Goal: Task Accomplishment & Management: Manage account settings

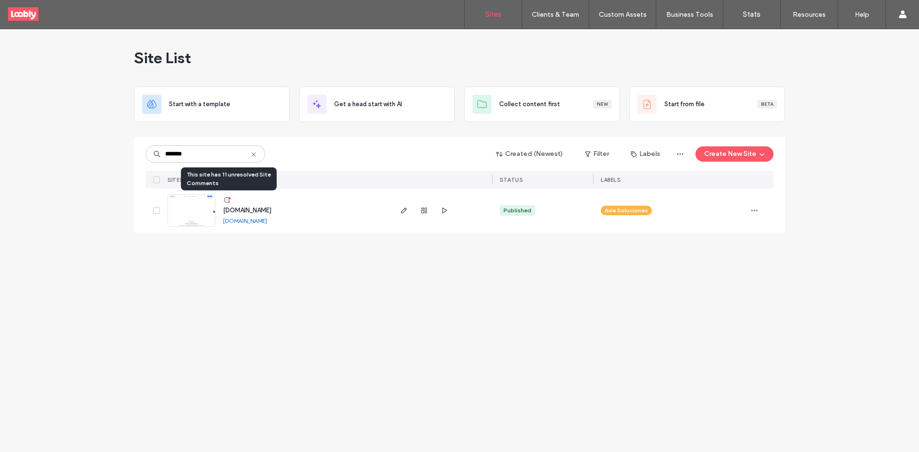
type input "*******"
click at [226, 199] on icon at bounding box center [227, 200] width 8 height 8
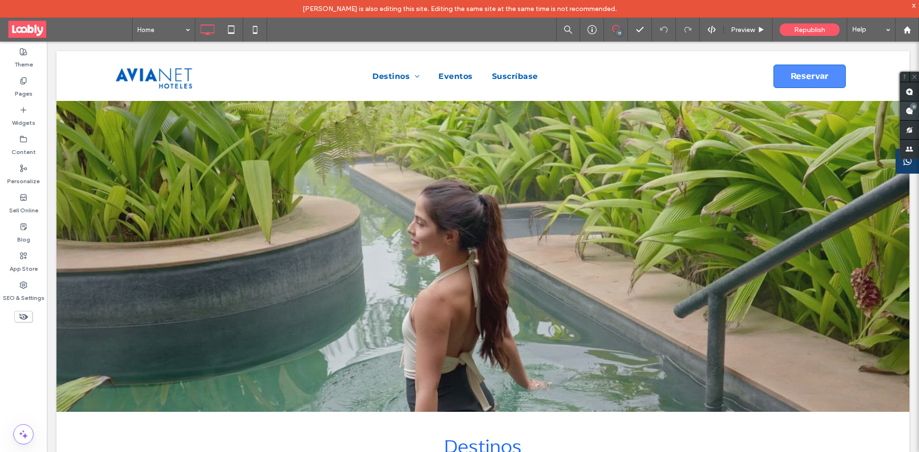
click at [913, 115] on span at bounding box center [909, 110] width 19 height 19
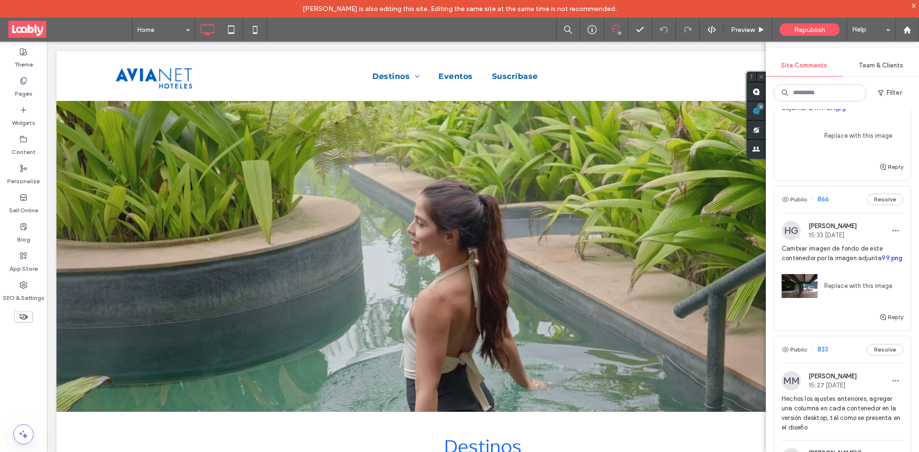
scroll to position [1005, 0]
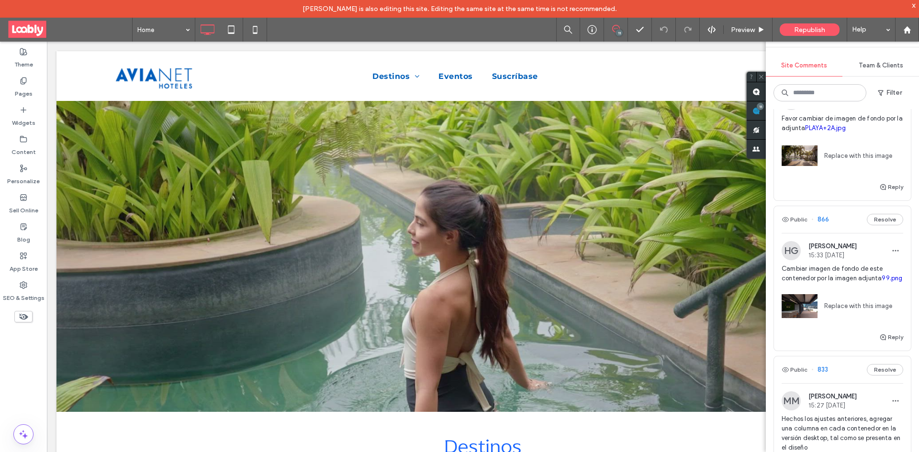
click at [837, 213] on div "Public 866 Resolve" at bounding box center [842, 219] width 137 height 27
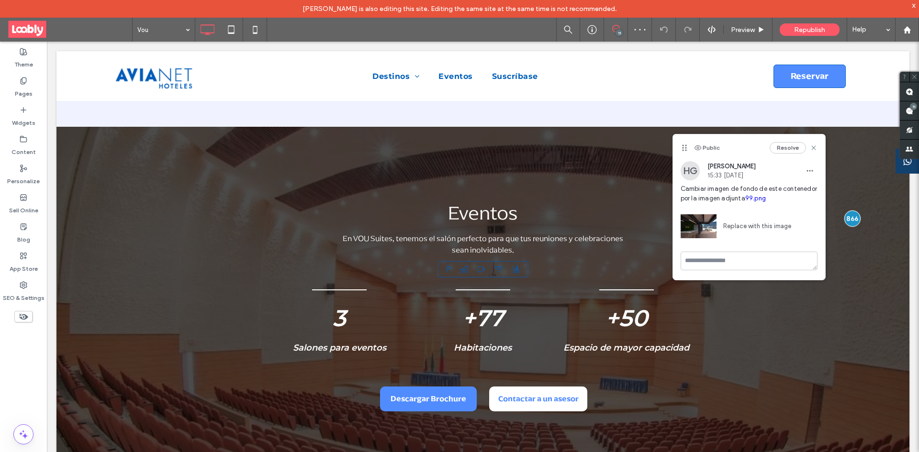
click at [764, 229] on link "Replace with this image" at bounding box center [754, 227] width 75 height 10
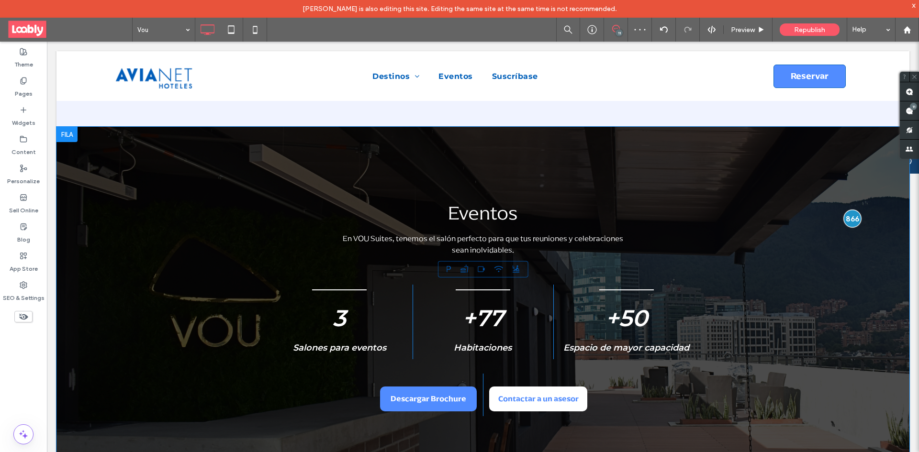
click at [844, 210] on div at bounding box center [853, 219] width 18 height 18
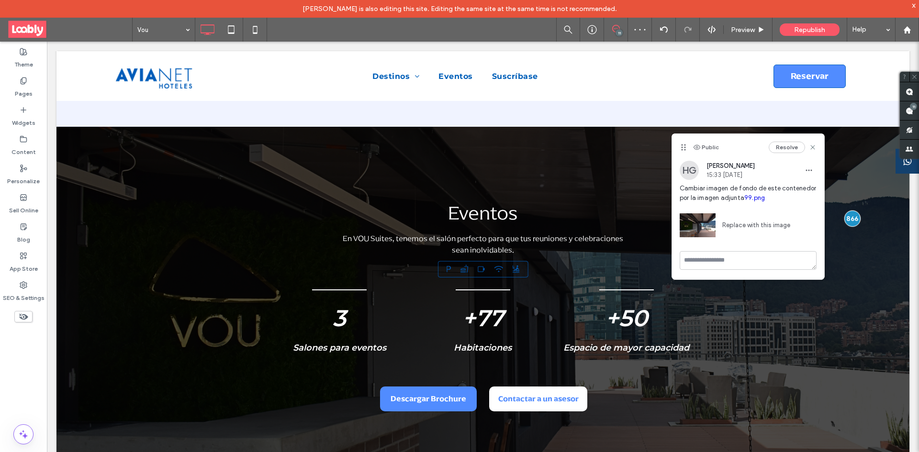
click at [785, 147] on button "Resolve" at bounding box center [787, 147] width 36 height 11
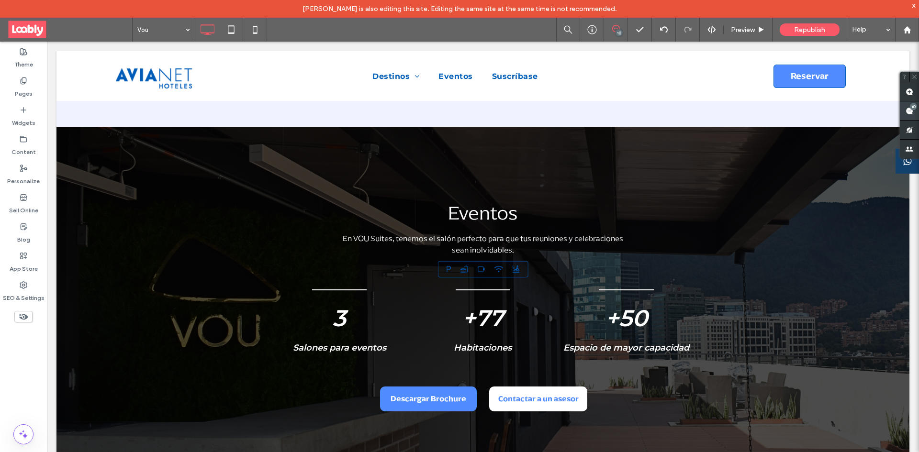
click at [918, 112] on span at bounding box center [909, 110] width 19 height 19
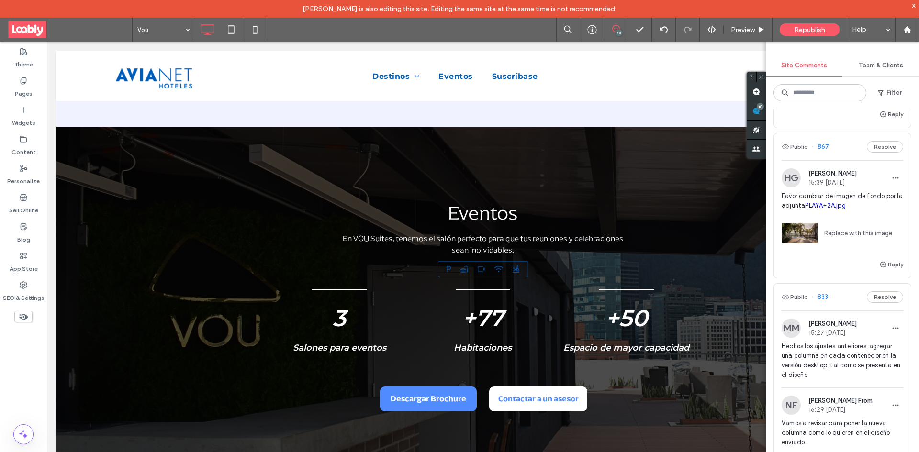
scroll to position [910, 0]
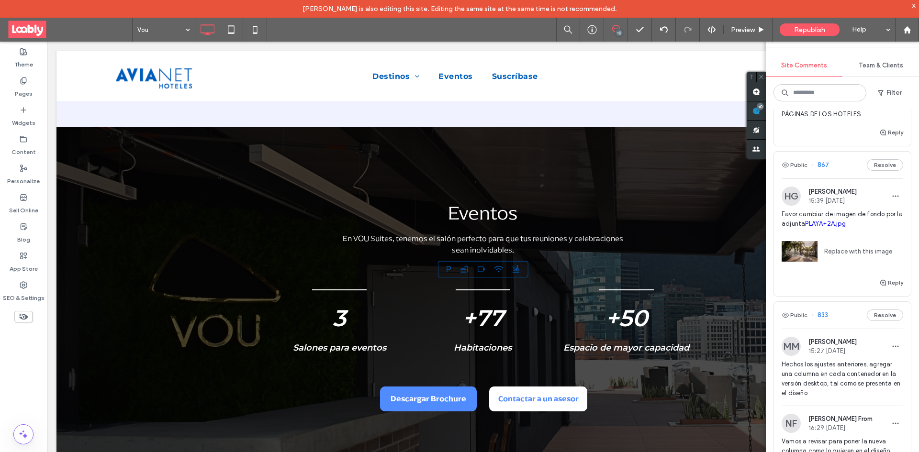
click at [838, 166] on div "Public 867 Resolve" at bounding box center [842, 165] width 137 height 27
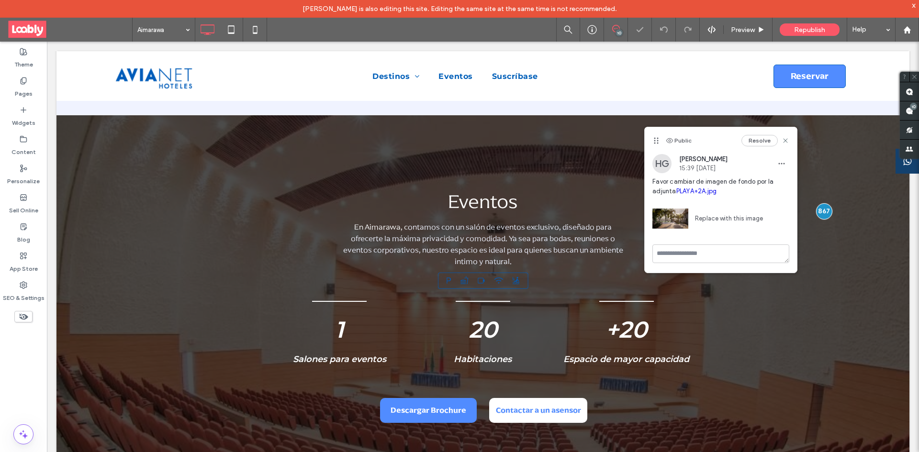
scroll to position [931, 0]
click at [717, 219] on link "Replace with this image" at bounding box center [725, 219] width 75 height 10
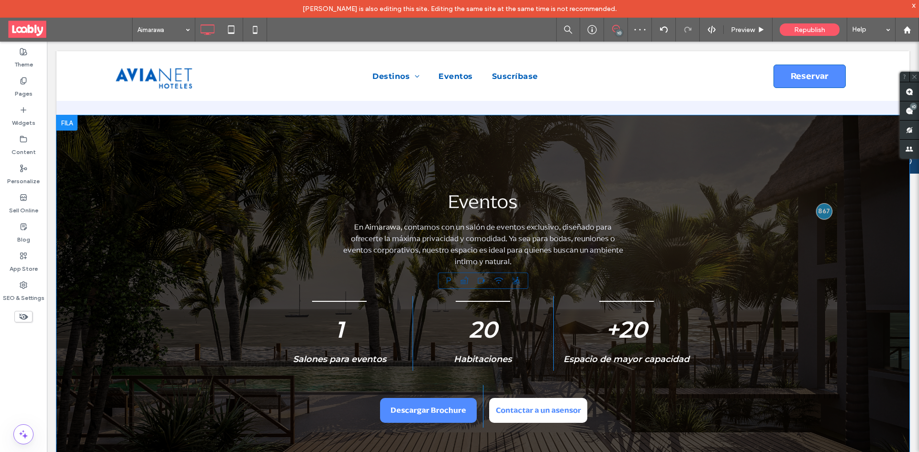
drag, startPoint x: 826, startPoint y: 202, endPoint x: 820, endPoint y: 203, distance: 6.4
click at [826, 203] on div "Eventos En Aimarawa, c ontamos con un salón de eventos exclusivo, diseñado para…" at bounding box center [482, 308] width 853 height 386
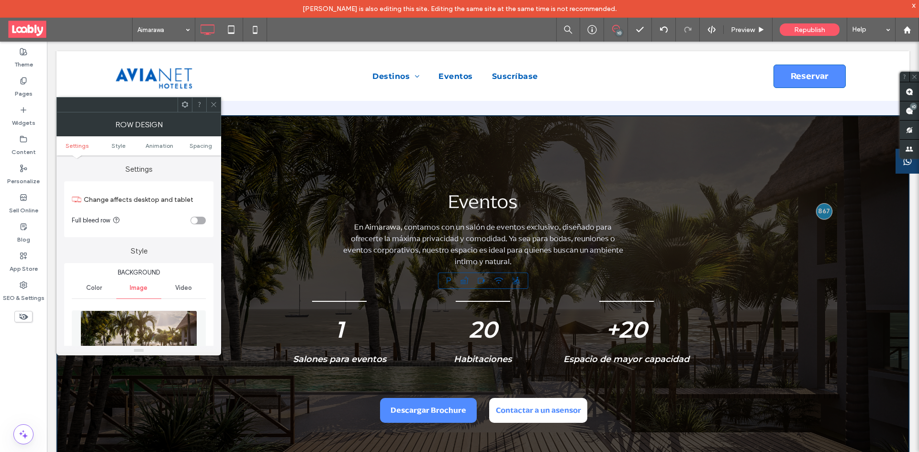
click at [217, 103] on icon at bounding box center [213, 104] width 7 height 7
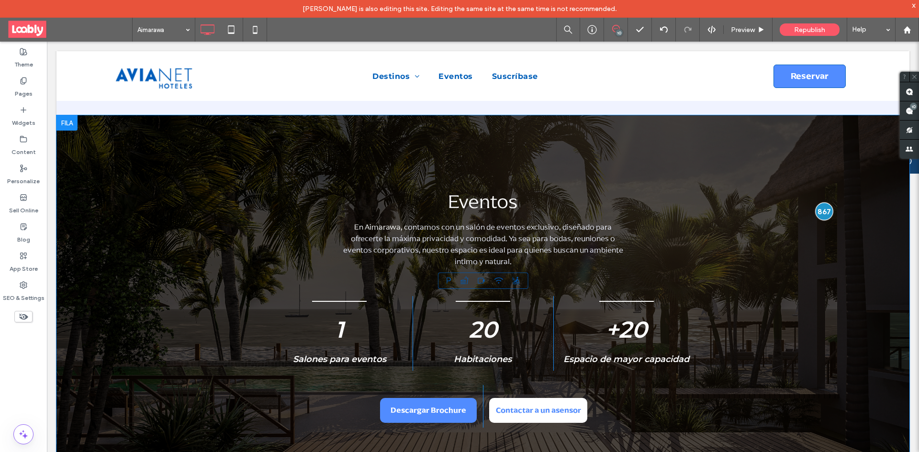
click at [824, 203] on div at bounding box center [824, 212] width 18 height 18
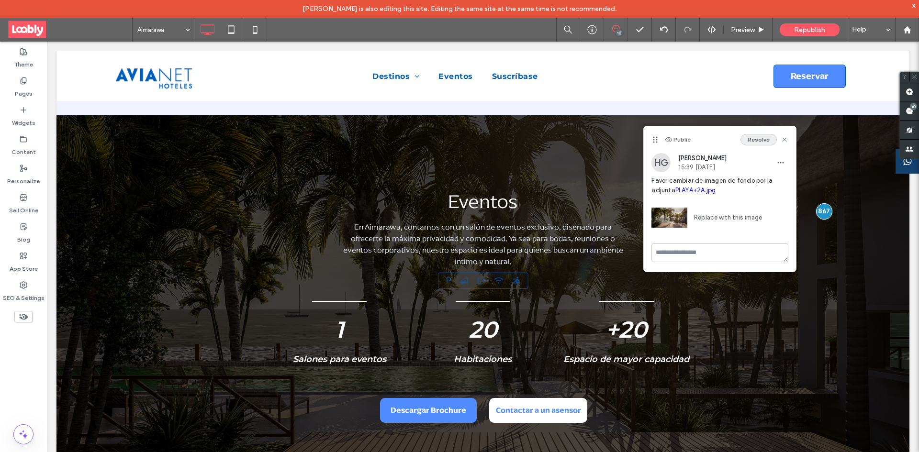
click at [758, 139] on button "Resolve" at bounding box center [759, 139] width 36 height 11
click at [910, 111] on use at bounding box center [910, 111] width 8 height 8
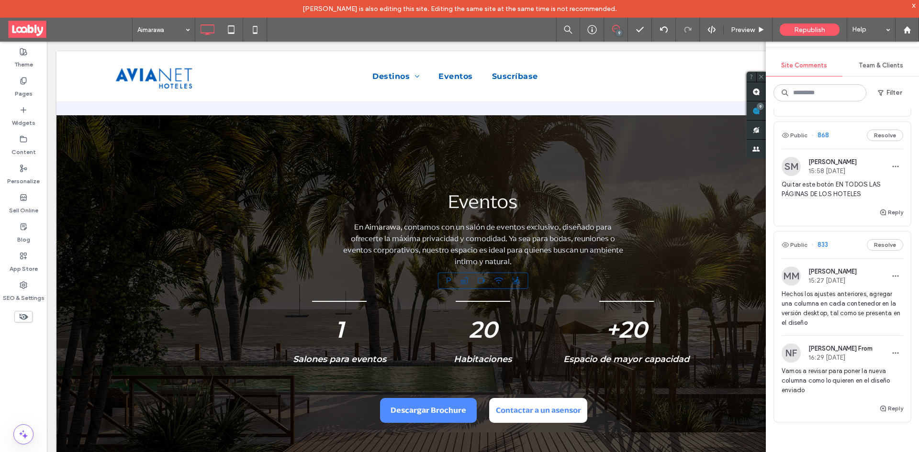
scroll to position [814, 0]
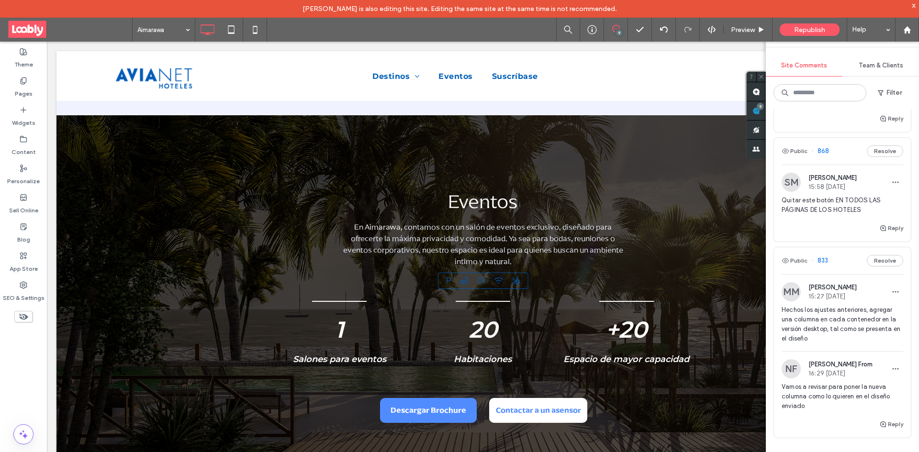
click at [837, 148] on div "Public 868 Resolve" at bounding box center [842, 151] width 137 height 27
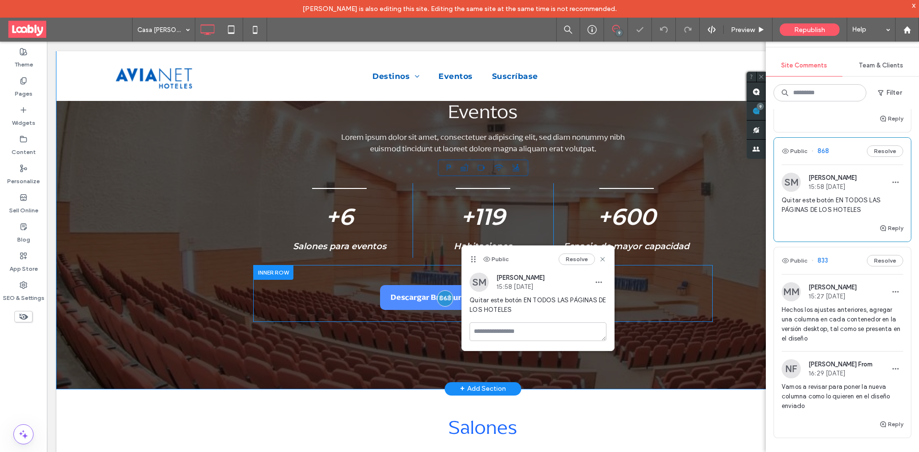
scroll to position [1024, 0]
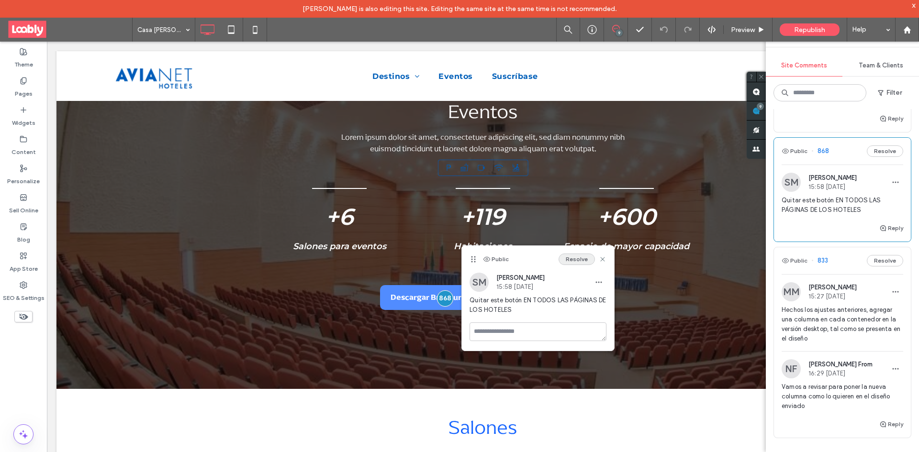
click at [571, 261] on button "Resolve" at bounding box center [577, 259] width 36 height 11
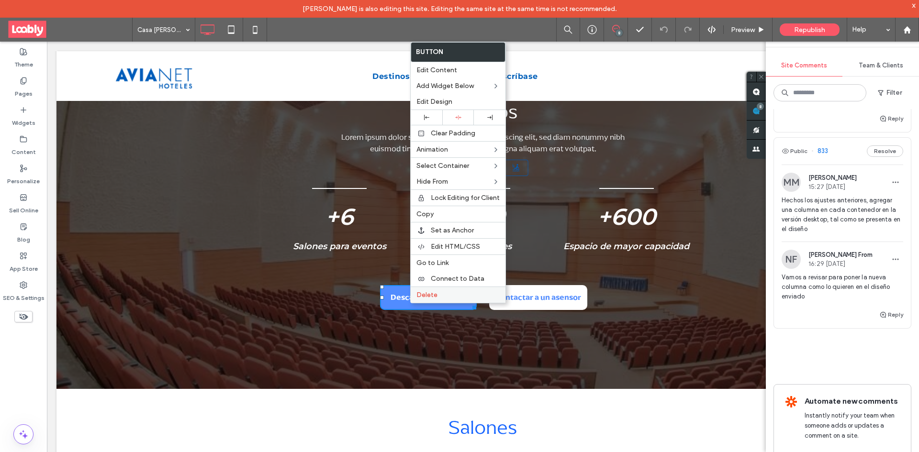
click at [423, 292] on span "Delete" at bounding box center [427, 295] width 21 height 8
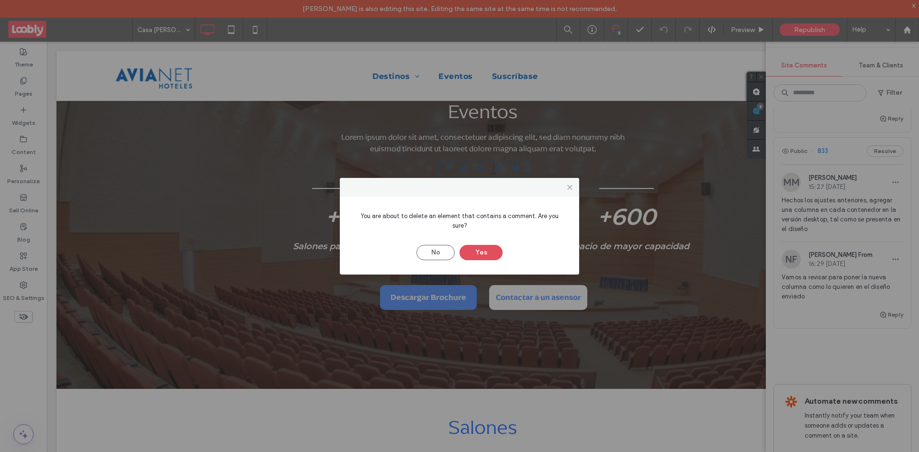
click at [487, 247] on button "Yes" at bounding box center [481, 252] width 43 height 15
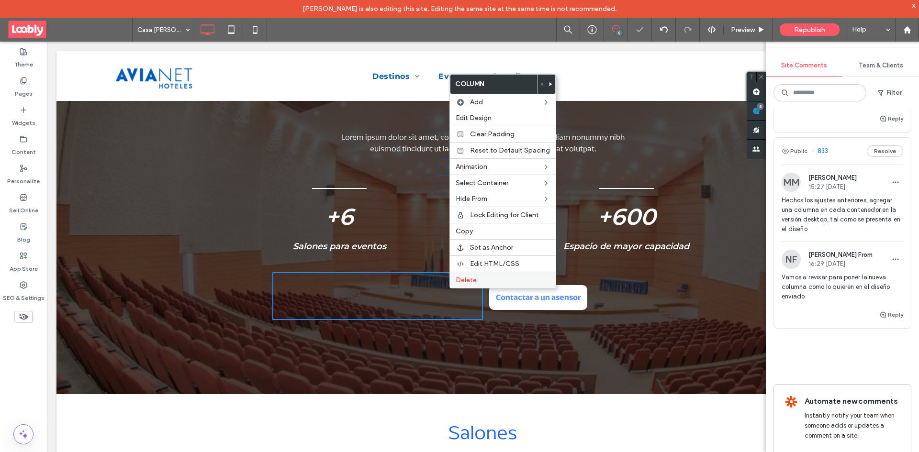
click at [492, 282] on label "Delete" at bounding box center [503, 280] width 94 height 8
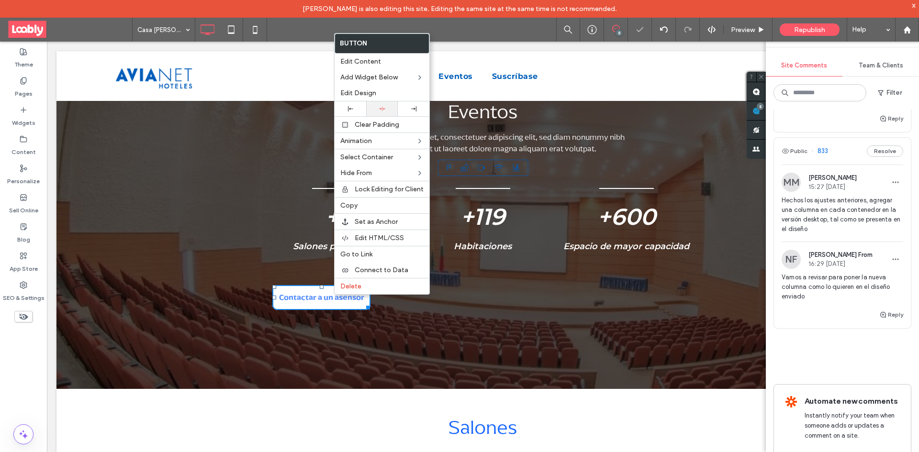
click at [385, 107] on div at bounding box center [382, 109] width 22 height 6
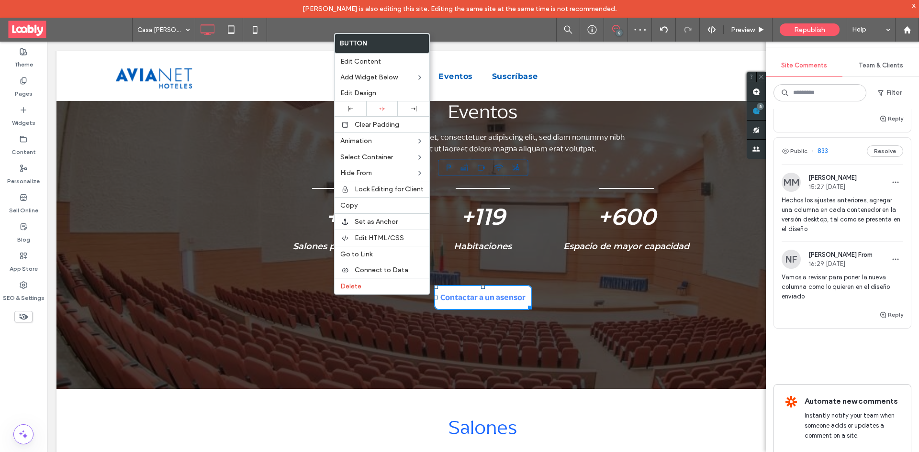
click at [514, 341] on div "Eventos Lorem ipsum dolor sit amet, consectetuer adipiscing elit, sed diam nonu…" at bounding box center [482, 206] width 853 height 363
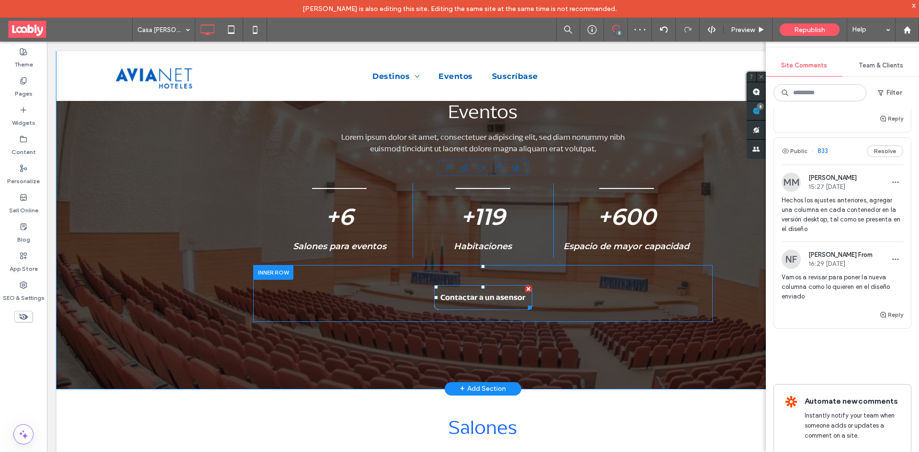
click at [466, 298] on span "Contactar a un asensor" at bounding box center [482, 297] width 85 height 9
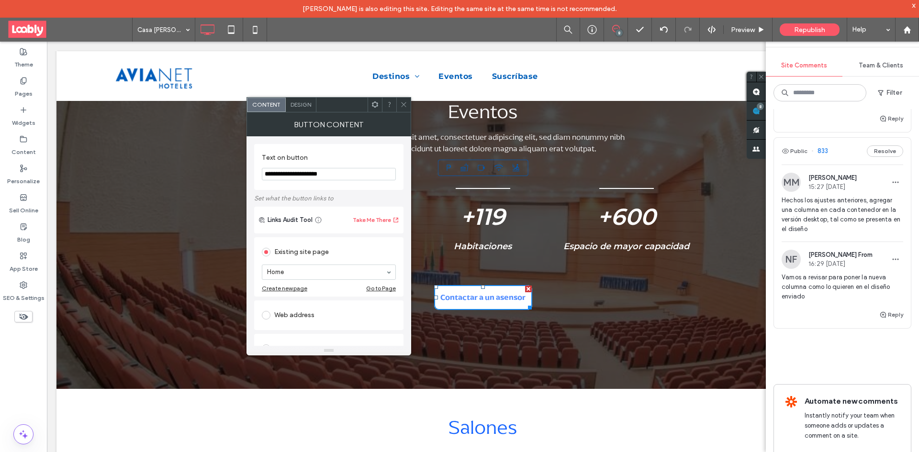
click at [403, 103] on icon at bounding box center [403, 104] width 7 height 7
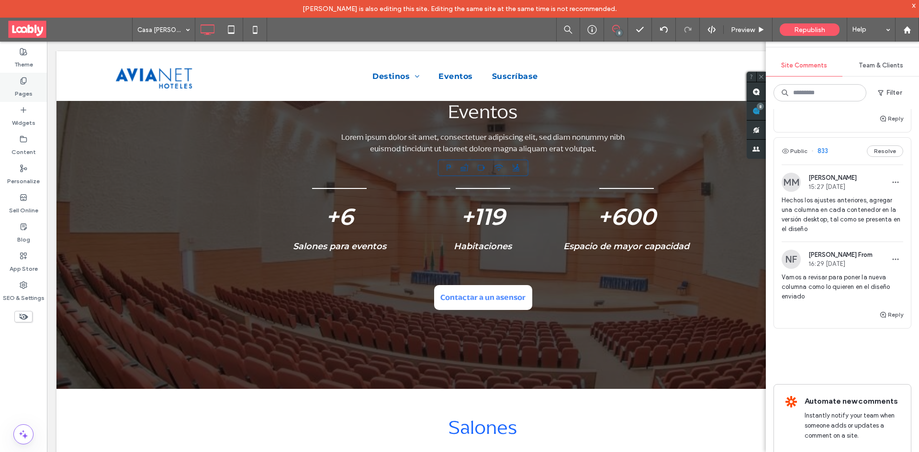
click at [20, 90] on label "Pages" at bounding box center [24, 91] width 18 height 13
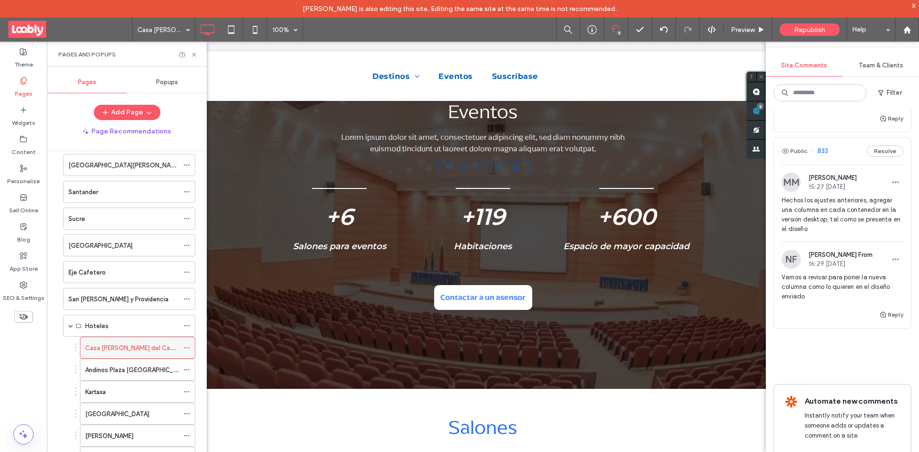
scroll to position [479, 0]
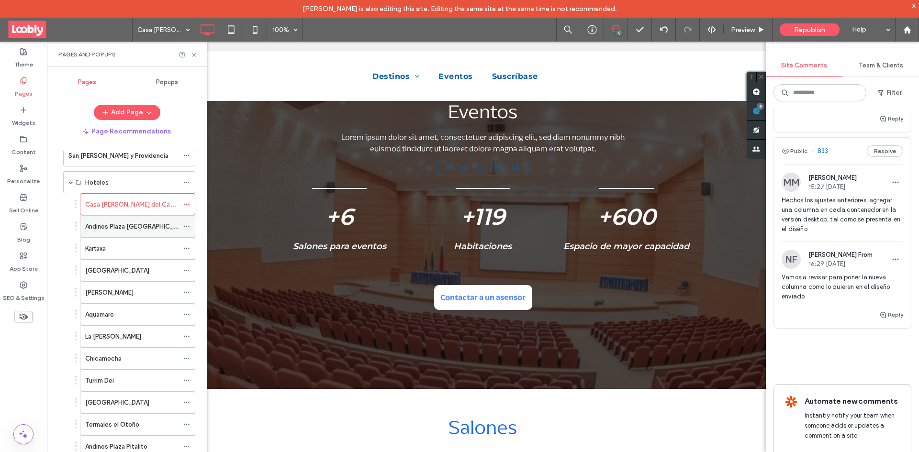
click at [150, 228] on label "Andinos Plaza [GEOGRAPHIC_DATA]" at bounding box center [137, 226] width 105 height 17
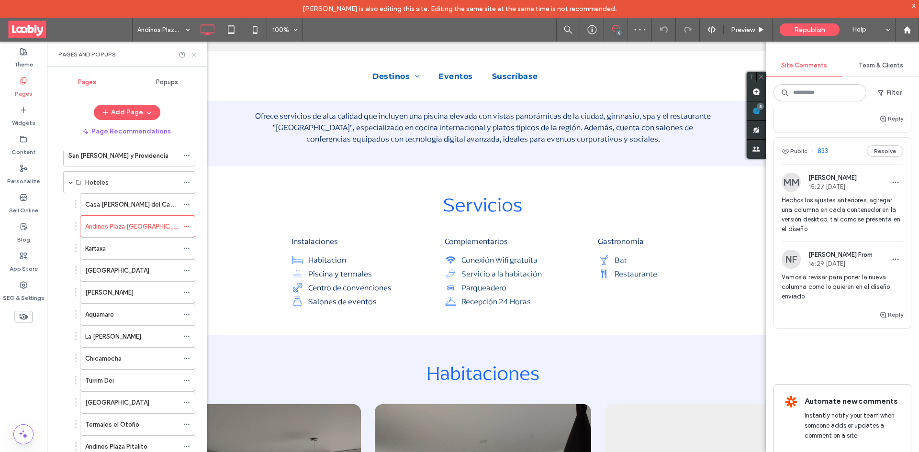
drag, startPoint x: 192, startPoint y: 56, endPoint x: 389, endPoint y: 142, distance: 215.5
click at [192, 56] on icon at bounding box center [194, 54] width 7 height 7
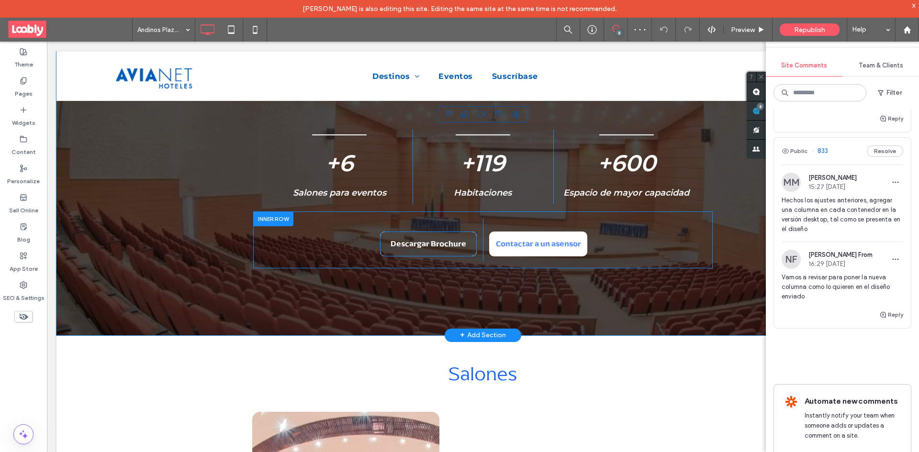
scroll to position [1053, 0]
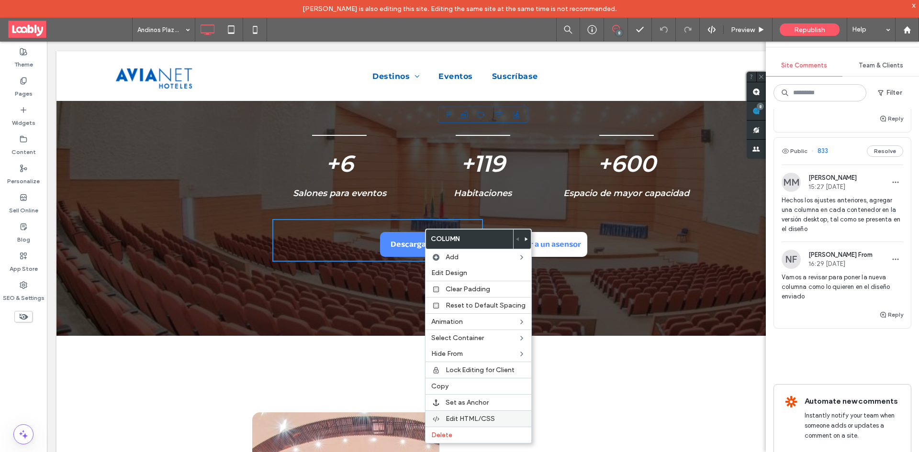
click at [465, 433] on label "Delete" at bounding box center [478, 435] width 94 height 8
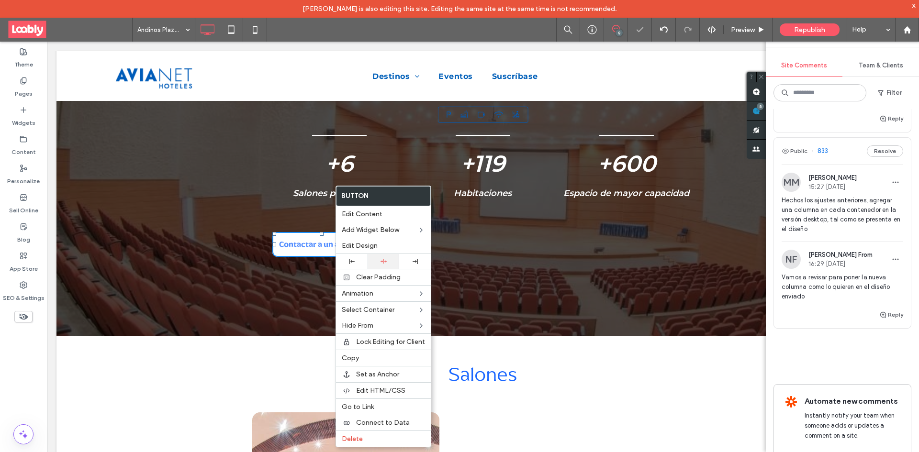
click at [385, 259] on icon at bounding box center [384, 262] width 6 height 6
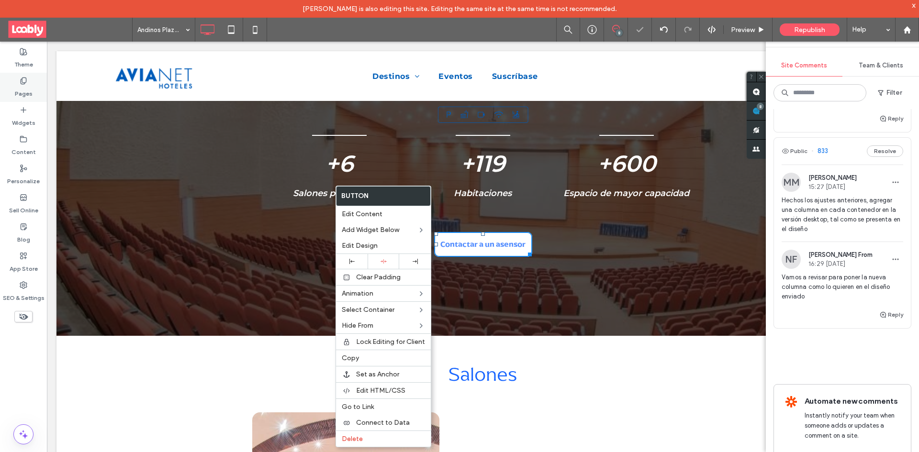
click at [18, 79] on div "Pages" at bounding box center [23, 87] width 47 height 29
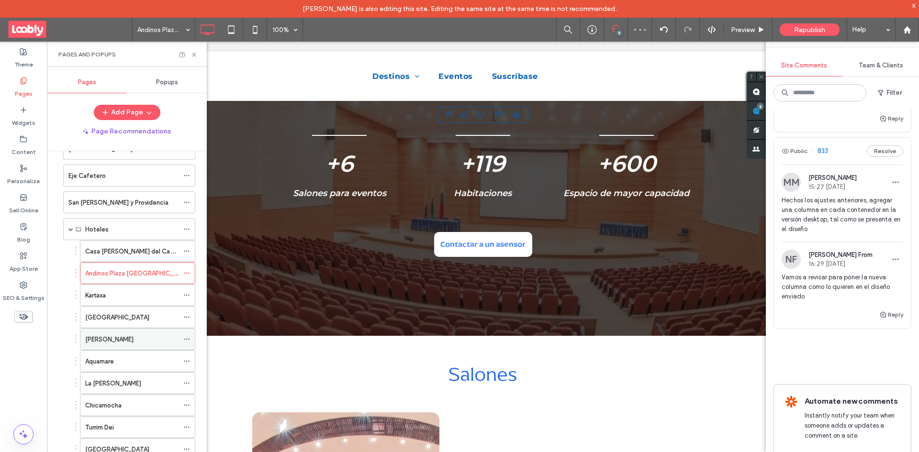
scroll to position [479, 0]
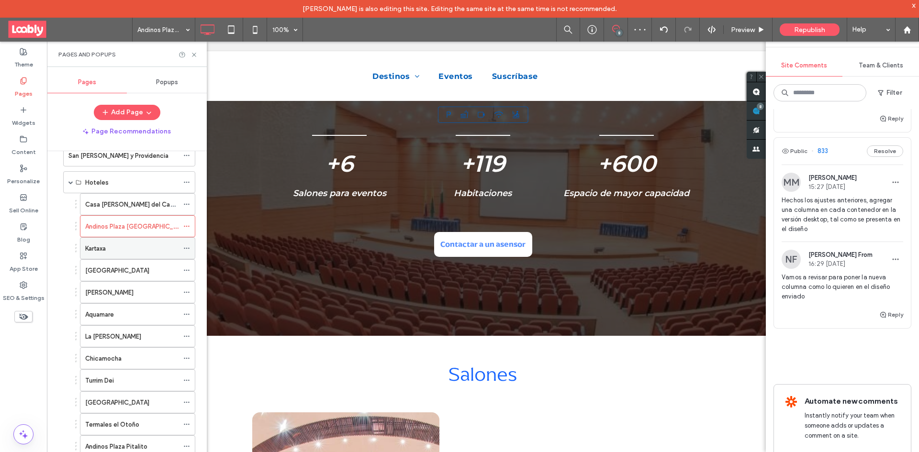
click at [139, 249] on div "Kartaxa" at bounding box center [131, 249] width 93 height 10
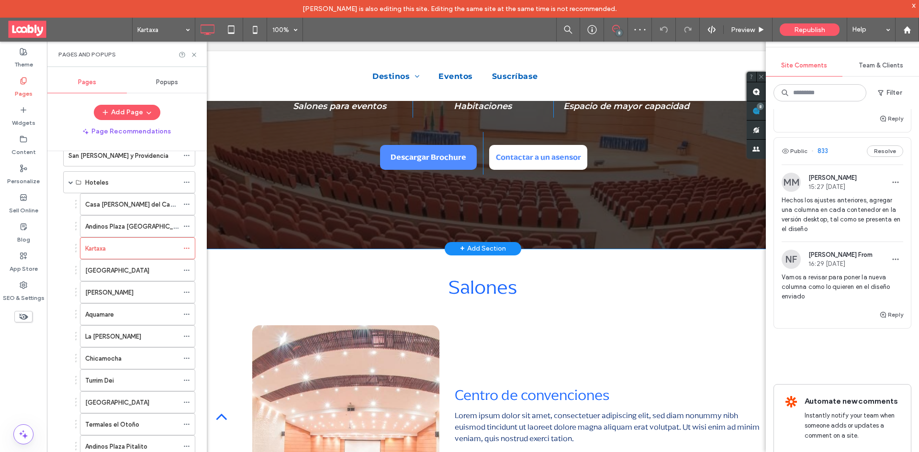
scroll to position [1053, 0]
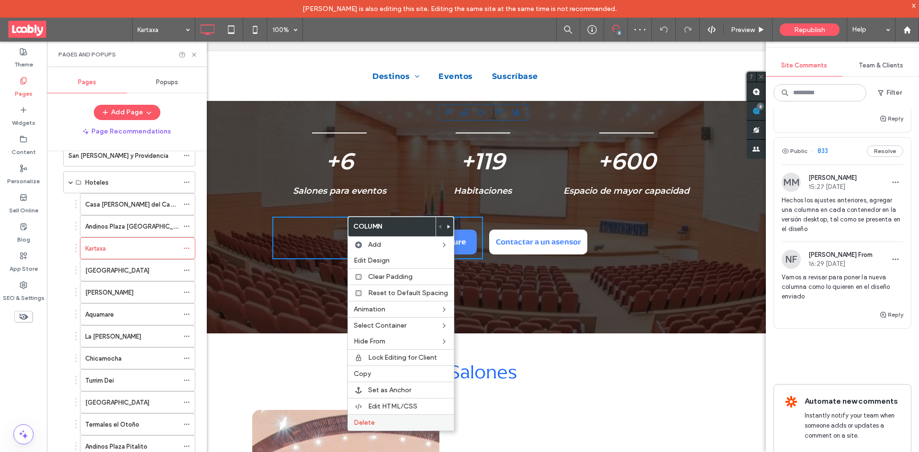
click at [378, 416] on div "Delete" at bounding box center [401, 423] width 106 height 16
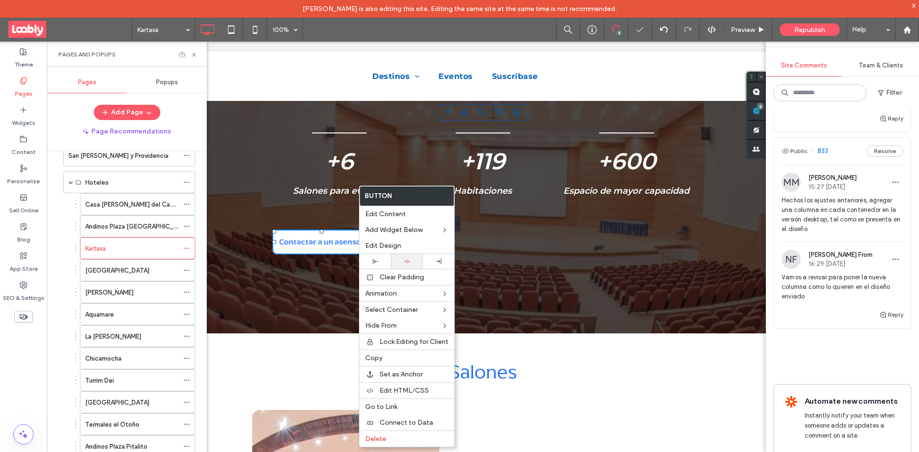
click at [409, 265] on div at bounding box center [407, 261] width 32 height 15
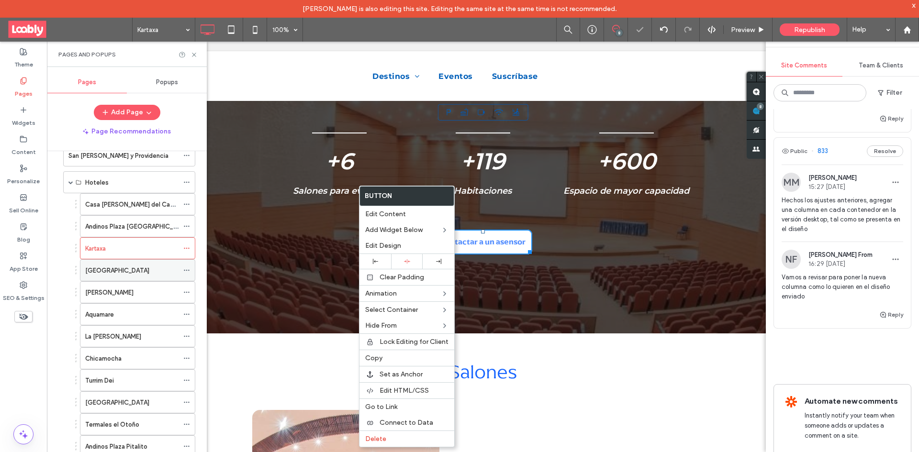
click at [146, 272] on div "[GEOGRAPHIC_DATA]" at bounding box center [131, 271] width 93 height 10
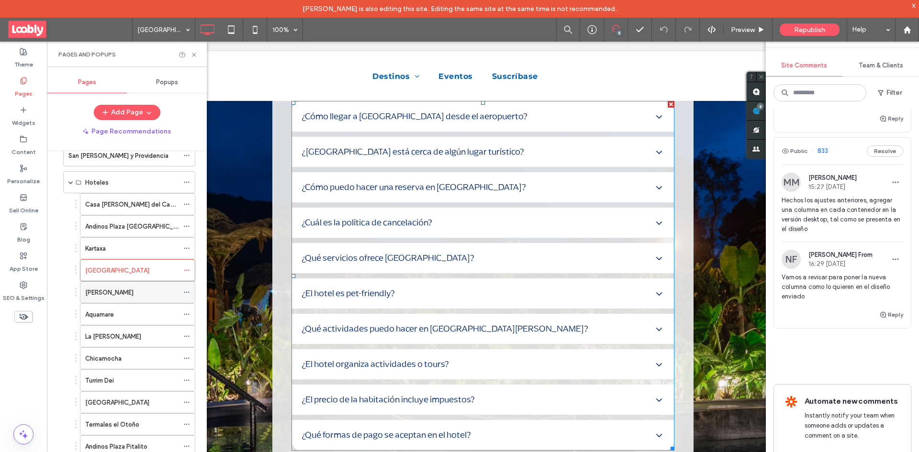
scroll to position [1336, 0]
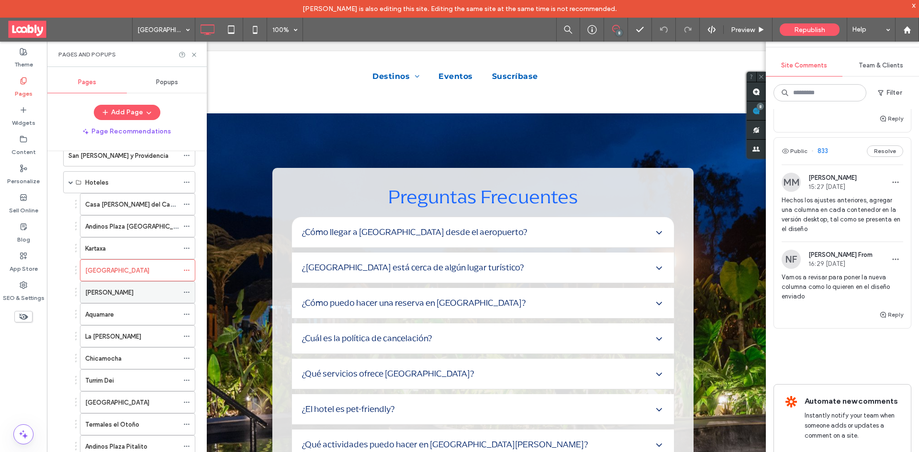
click at [147, 288] on div "[PERSON_NAME]" at bounding box center [131, 293] width 93 height 10
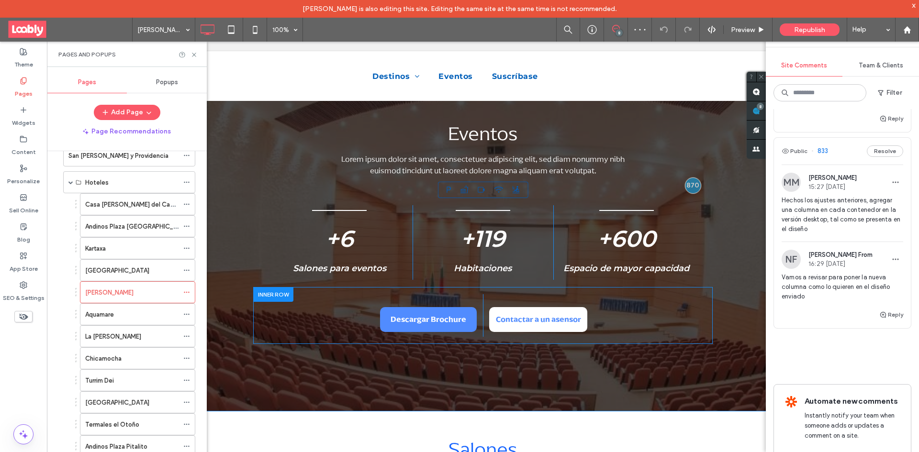
scroll to position [1005, 0]
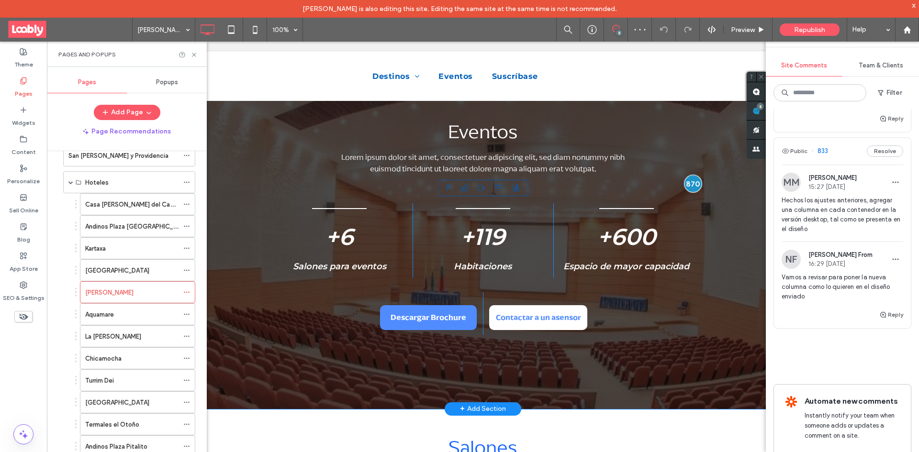
click at [684, 186] on div at bounding box center [693, 184] width 18 height 18
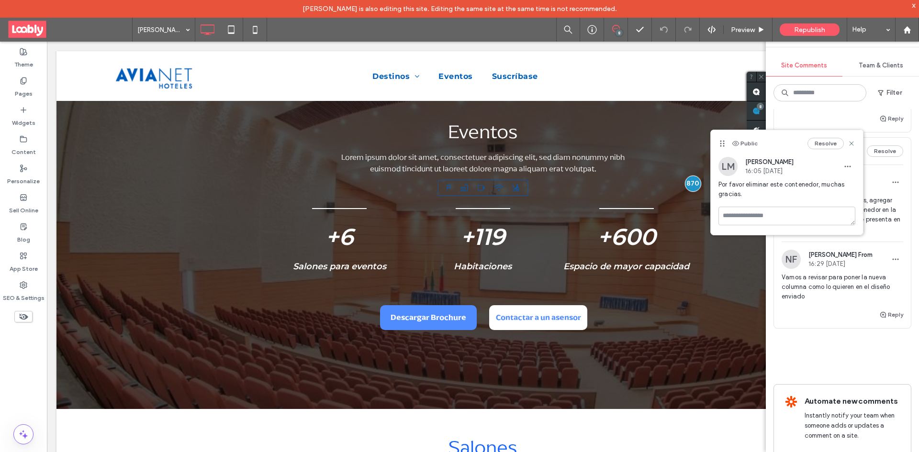
drag, startPoint x: 820, startPoint y: 144, endPoint x: 799, endPoint y: 150, distance: 22.0
click at [819, 147] on button "Resolve" at bounding box center [826, 143] width 36 height 11
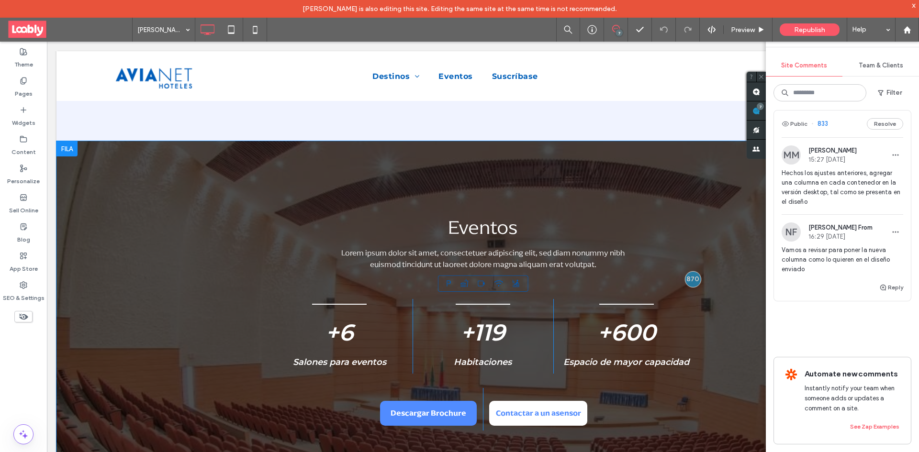
scroll to position [704, 0]
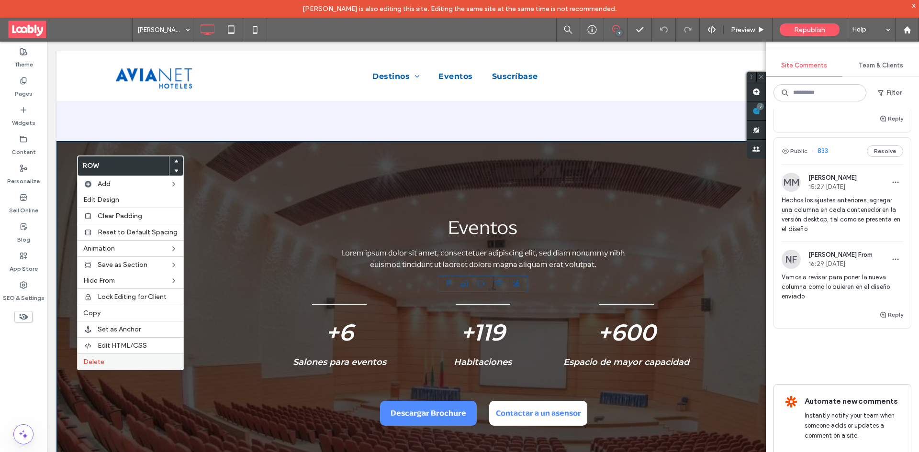
click at [118, 367] on div "Delete" at bounding box center [131, 362] width 106 height 16
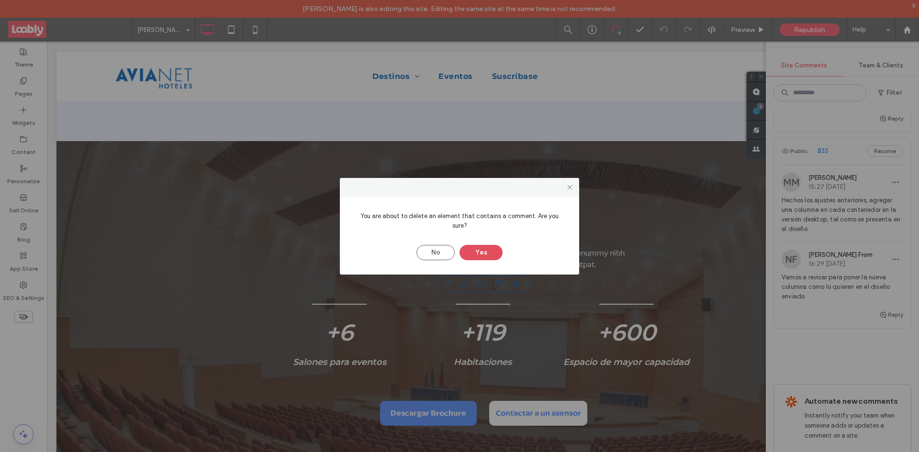
click at [472, 249] on button "Yes" at bounding box center [481, 252] width 43 height 15
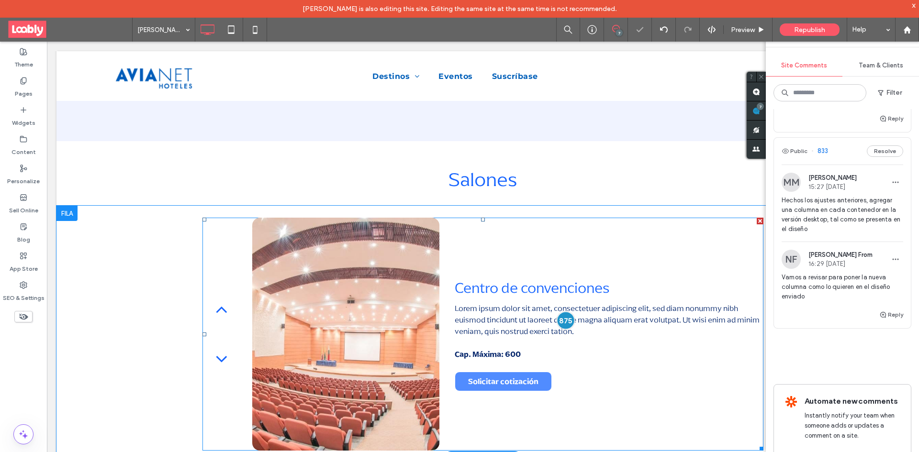
click at [564, 319] on div at bounding box center [566, 321] width 18 height 18
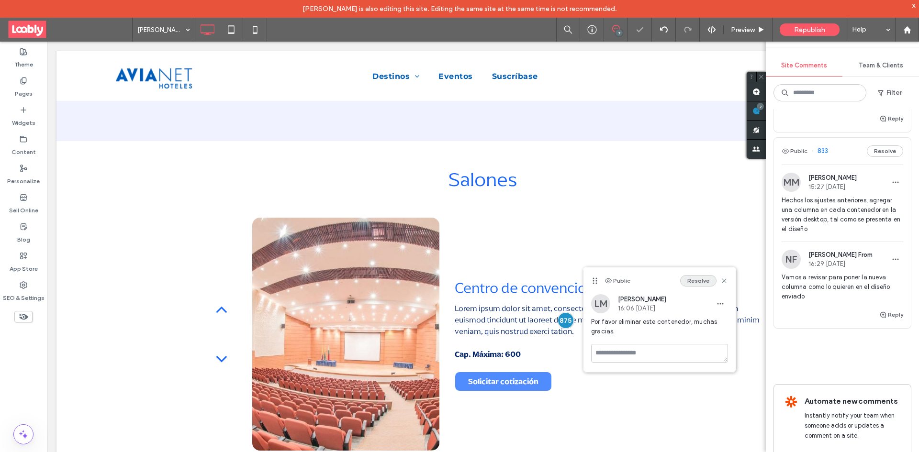
click at [699, 281] on button "Resolve" at bounding box center [698, 280] width 36 height 11
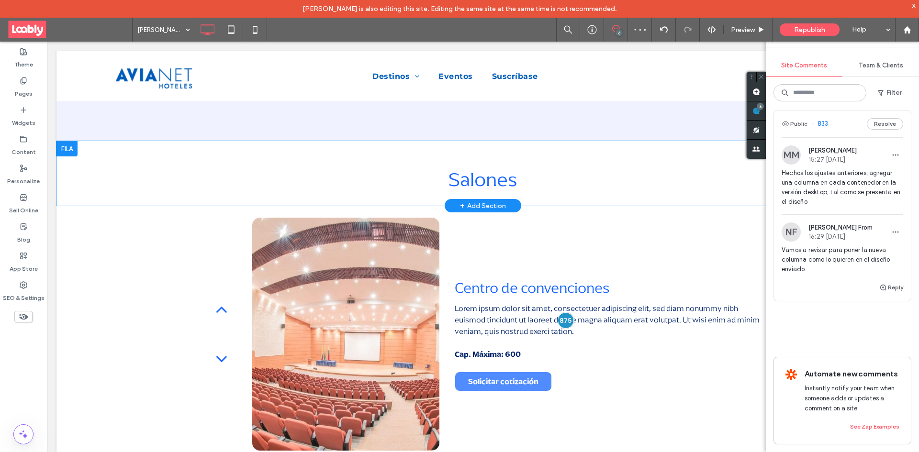
scroll to position [595, 0]
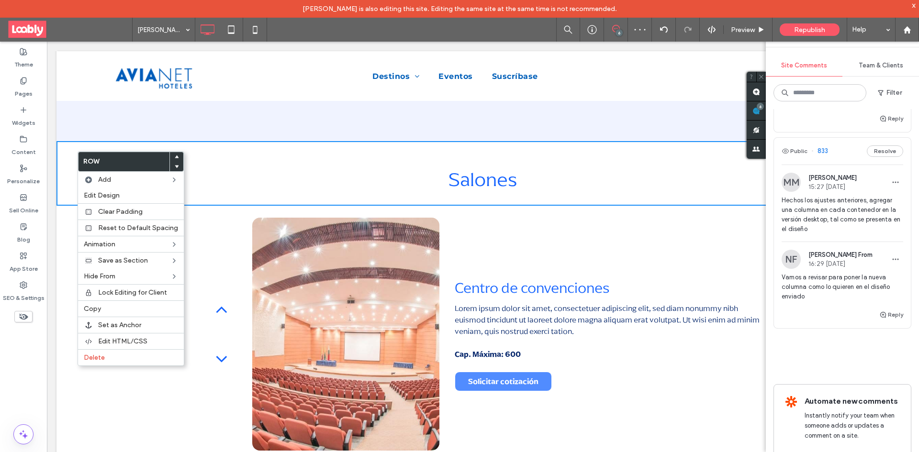
click at [127, 360] on label "Delete" at bounding box center [131, 358] width 94 height 8
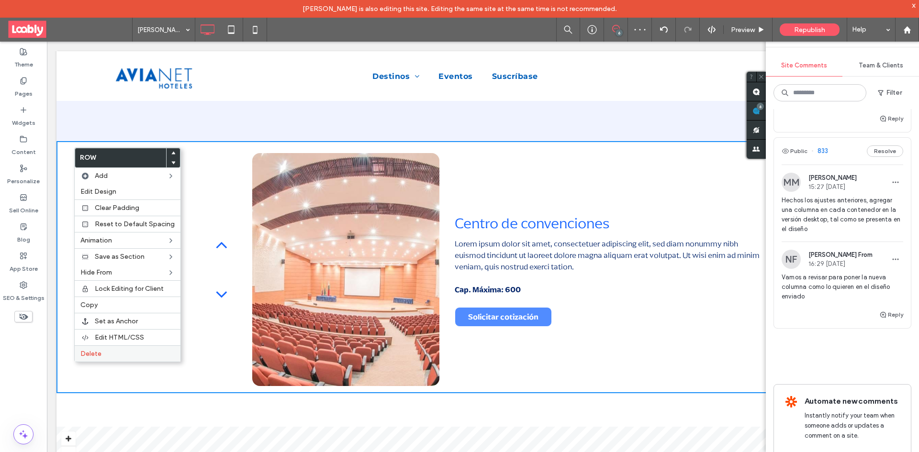
click at [120, 355] on label "Delete" at bounding box center [127, 354] width 94 height 8
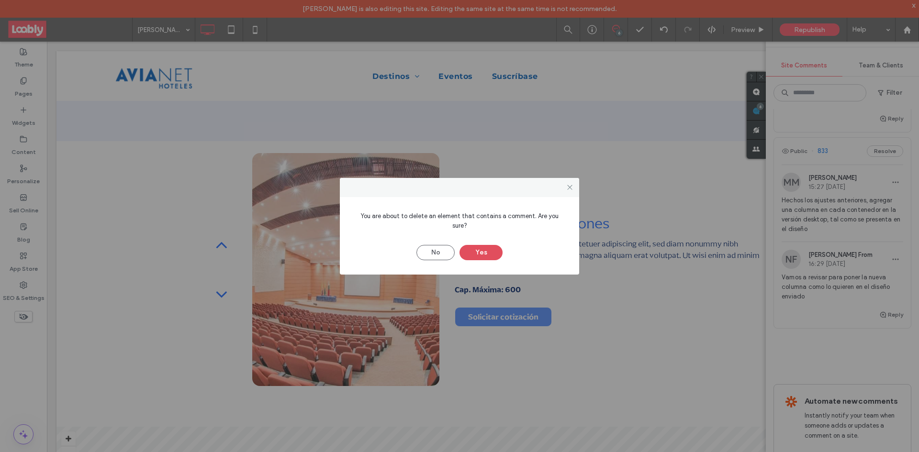
click at [479, 250] on button "Yes" at bounding box center [481, 252] width 43 height 15
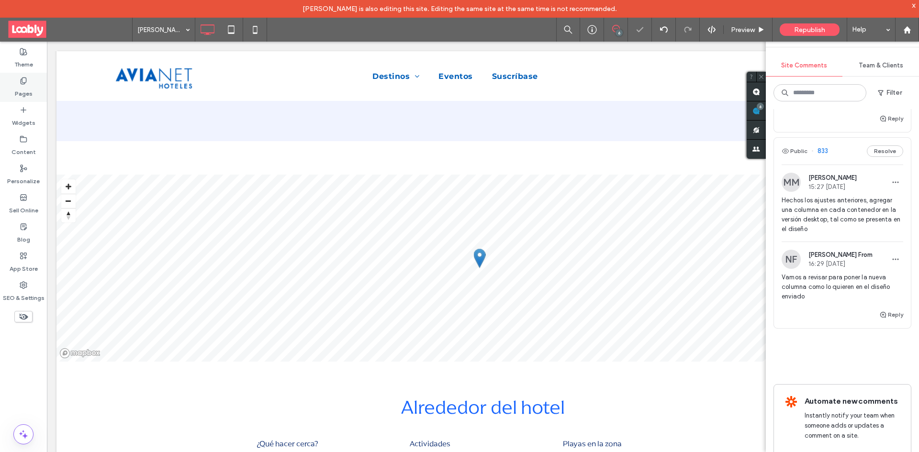
click at [18, 84] on div "Pages" at bounding box center [23, 87] width 47 height 29
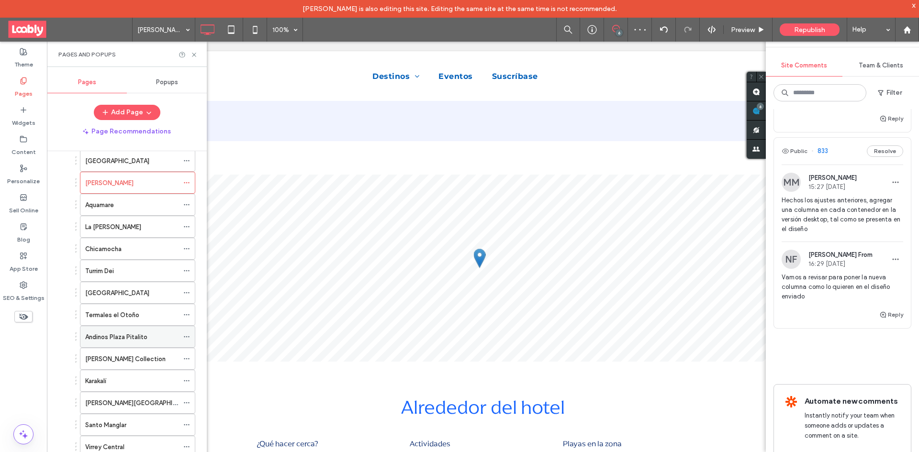
scroll to position [622, 0]
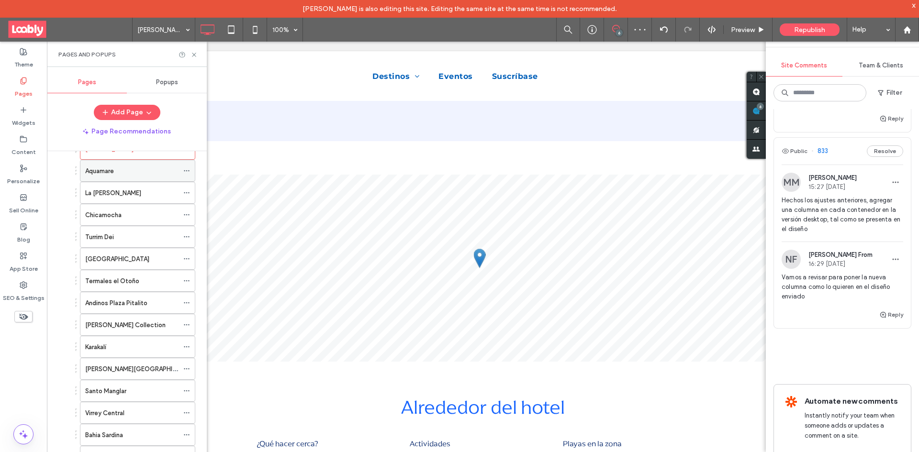
click at [143, 173] on div "Aquamare" at bounding box center [131, 171] width 93 height 10
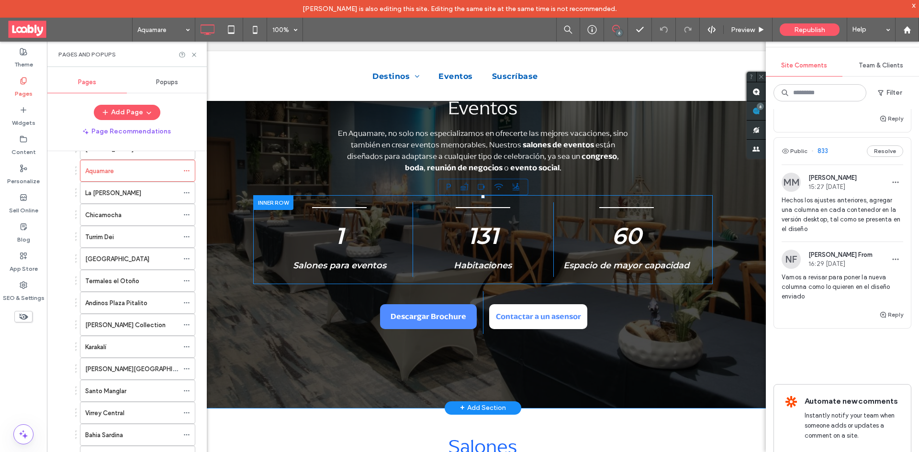
scroll to position [1005, 0]
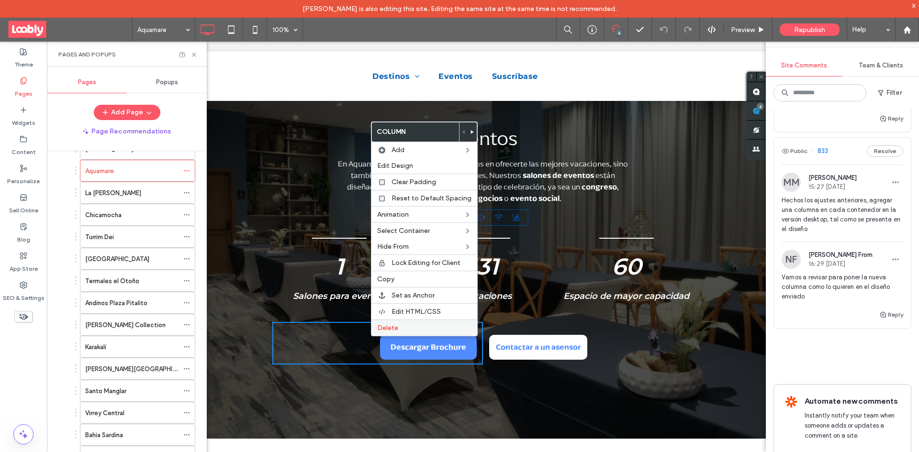
click at [405, 324] on label "Delete" at bounding box center [424, 328] width 94 height 8
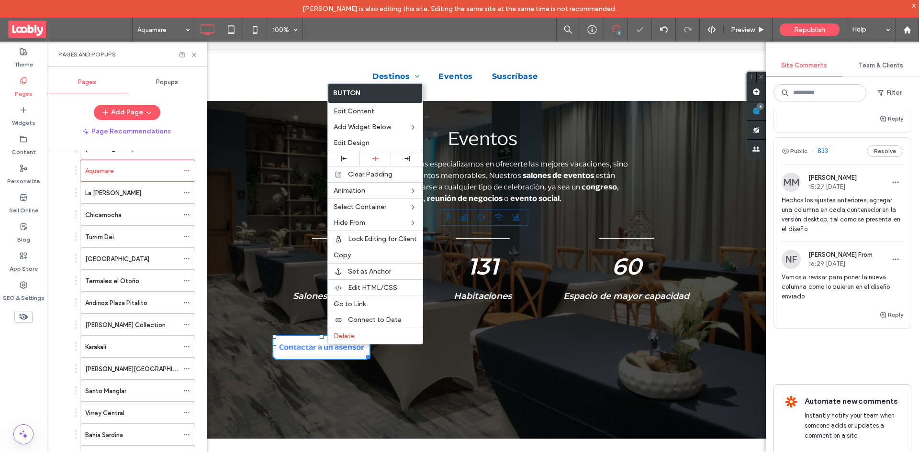
click at [374, 164] on div at bounding box center [376, 158] width 32 height 15
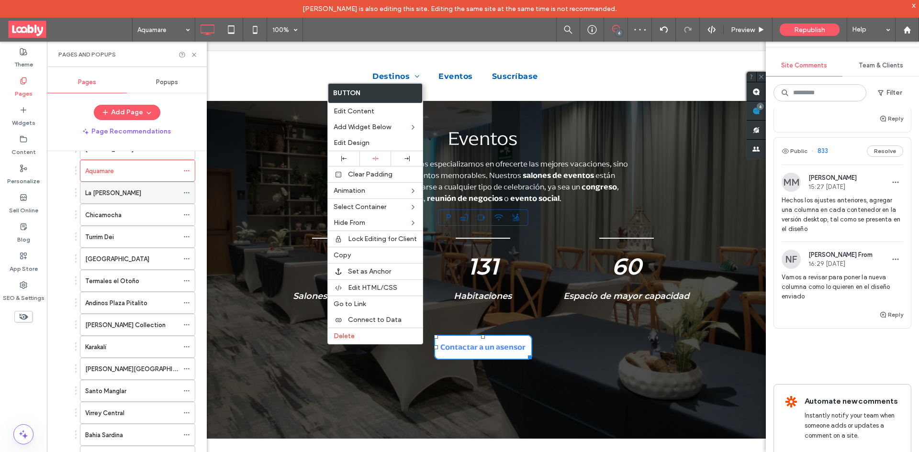
click at [131, 193] on label "La [PERSON_NAME]" at bounding box center [113, 193] width 56 height 17
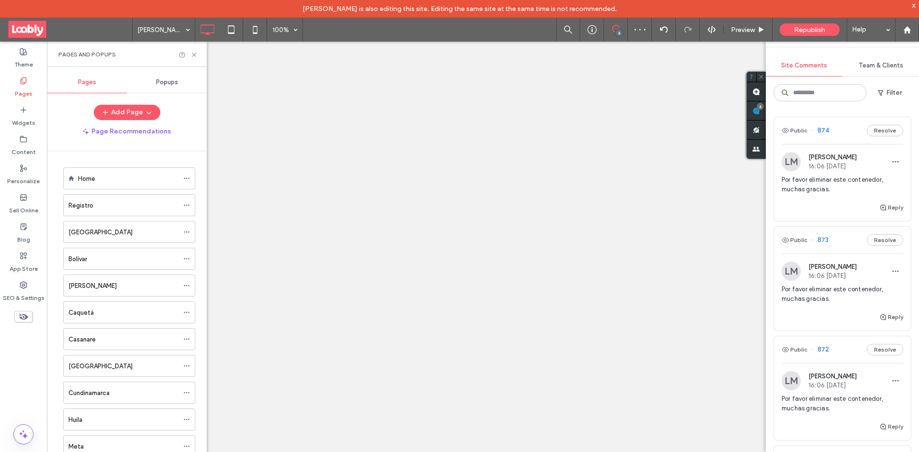
scroll to position [622, 0]
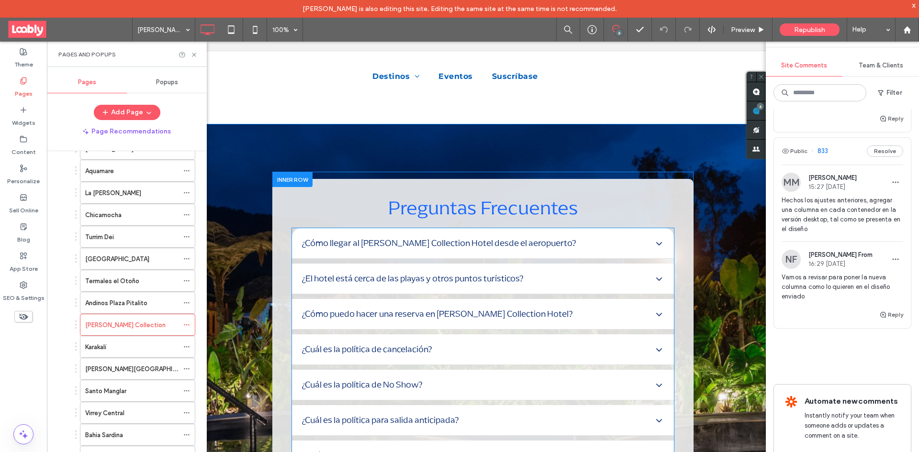
scroll to position [1436, 0]
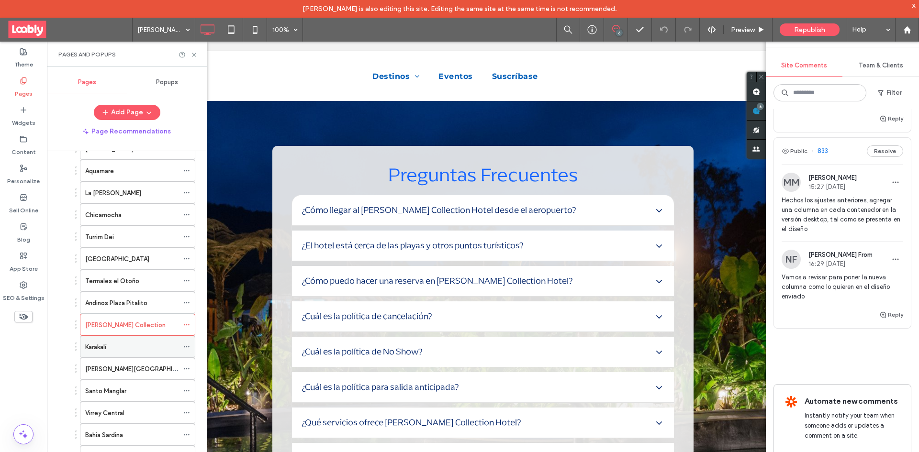
click at [139, 348] on div "Karakalí" at bounding box center [131, 347] width 93 height 10
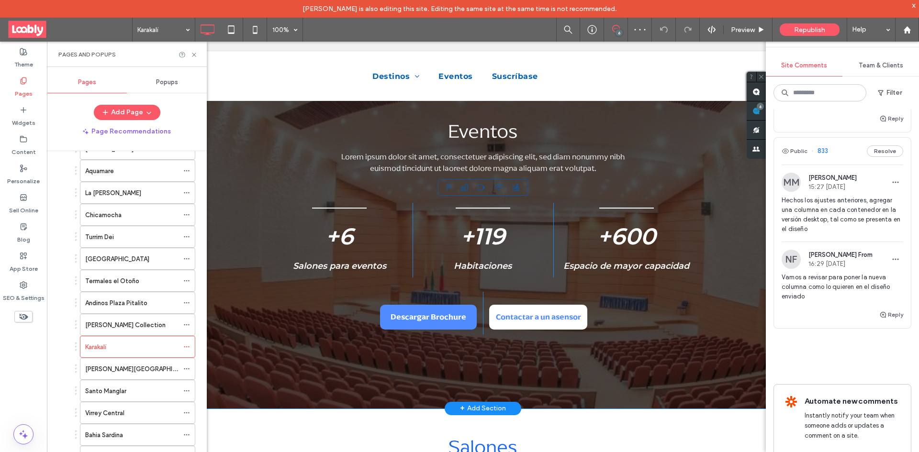
scroll to position [1005, 0]
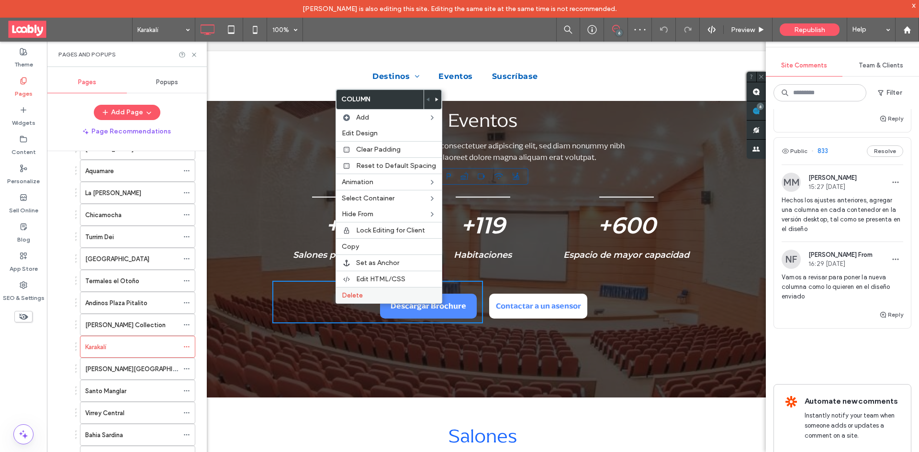
drag, startPoint x: 368, startPoint y: 296, endPoint x: 397, endPoint y: 293, distance: 29.5
click at [369, 296] on label "Delete" at bounding box center [389, 296] width 94 height 8
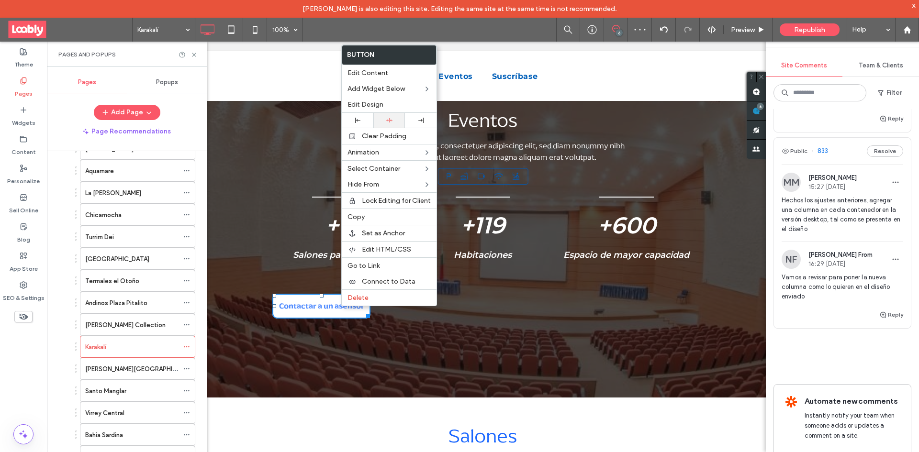
click at [388, 123] on icon at bounding box center [389, 120] width 6 height 6
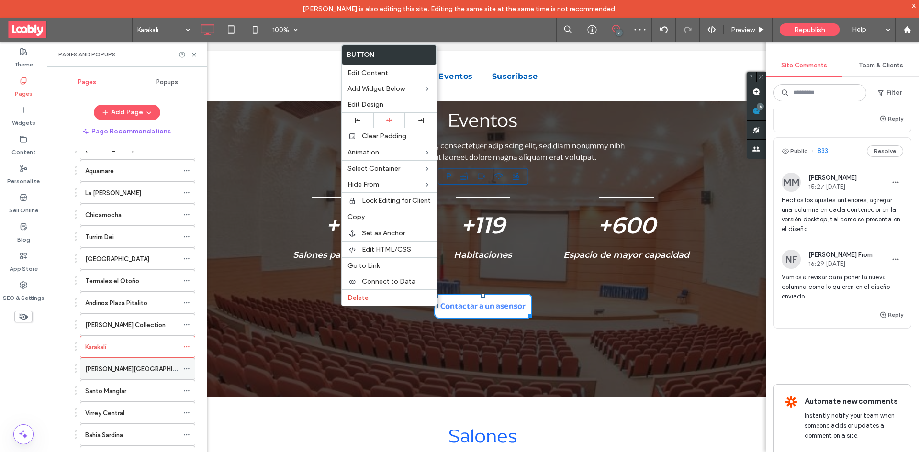
click at [144, 372] on div "[PERSON_NAME][GEOGRAPHIC_DATA]" at bounding box center [131, 369] width 93 height 10
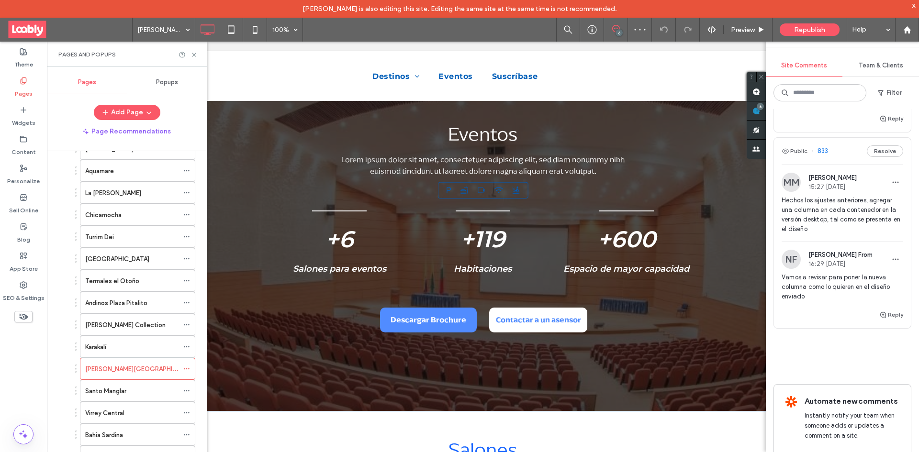
scroll to position [1101, 0]
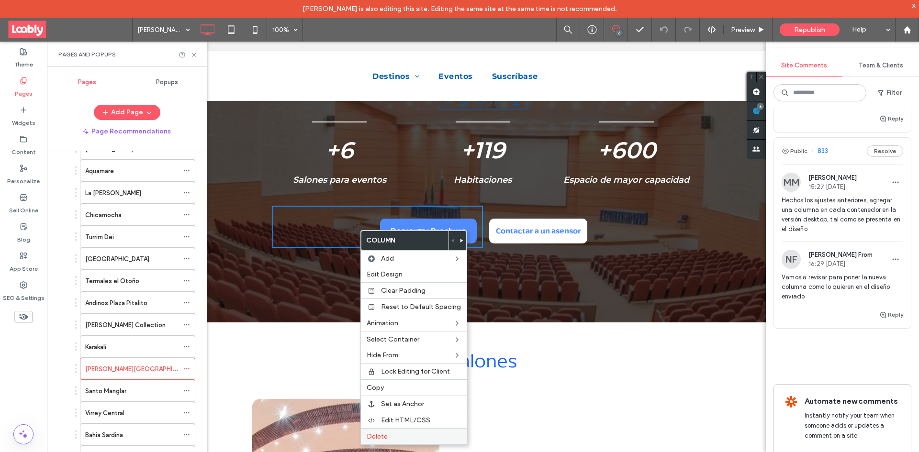
click at [412, 438] on label "Delete" at bounding box center [414, 437] width 94 height 8
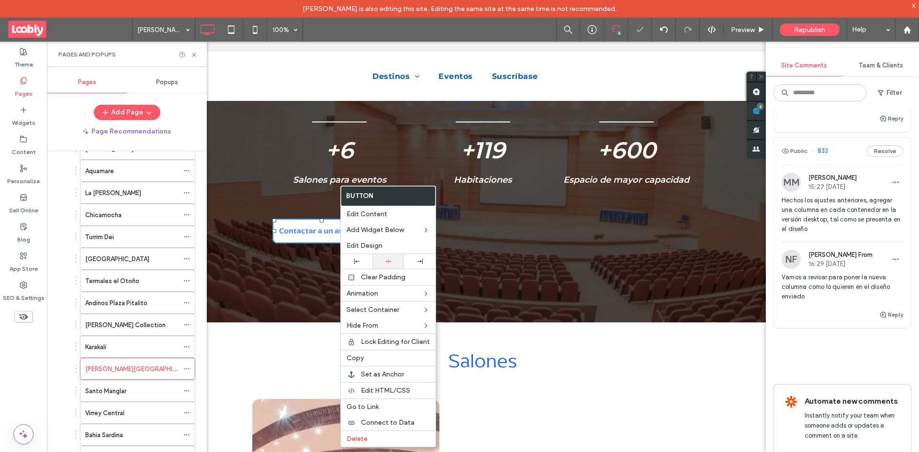
click at [389, 259] on icon at bounding box center [388, 262] width 6 height 6
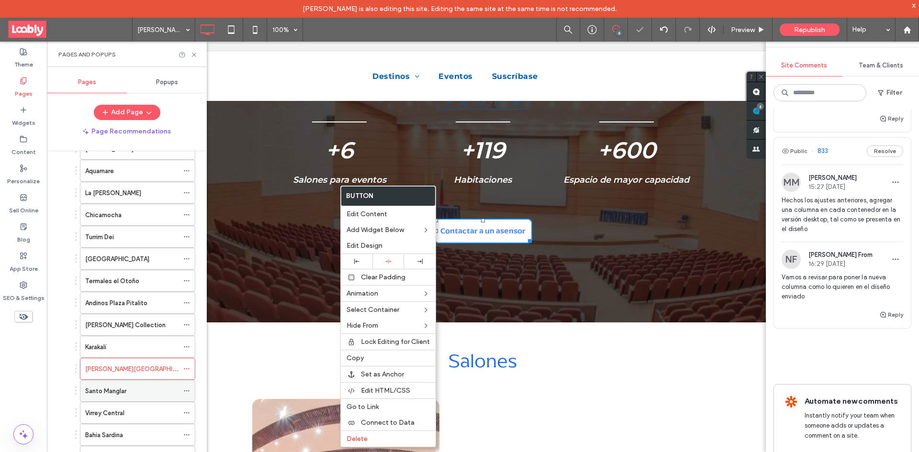
click at [140, 394] on div "Santo Manglar" at bounding box center [131, 391] width 93 height 10
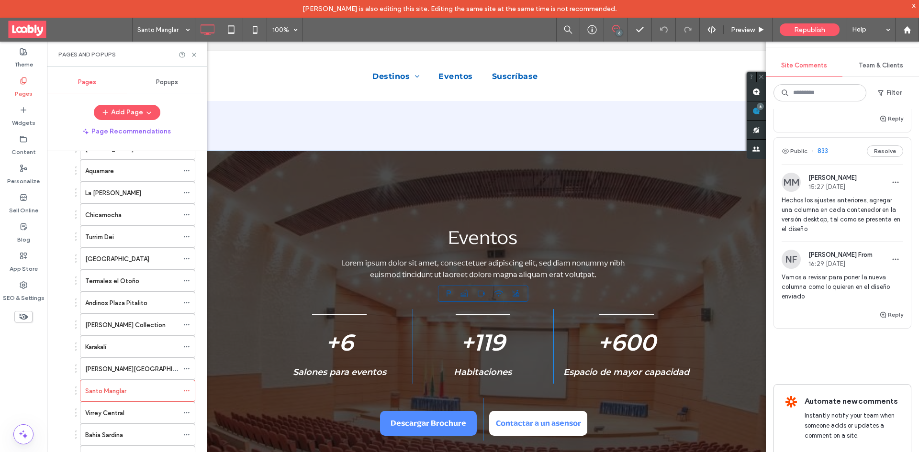
scroll to position [1053, 0]
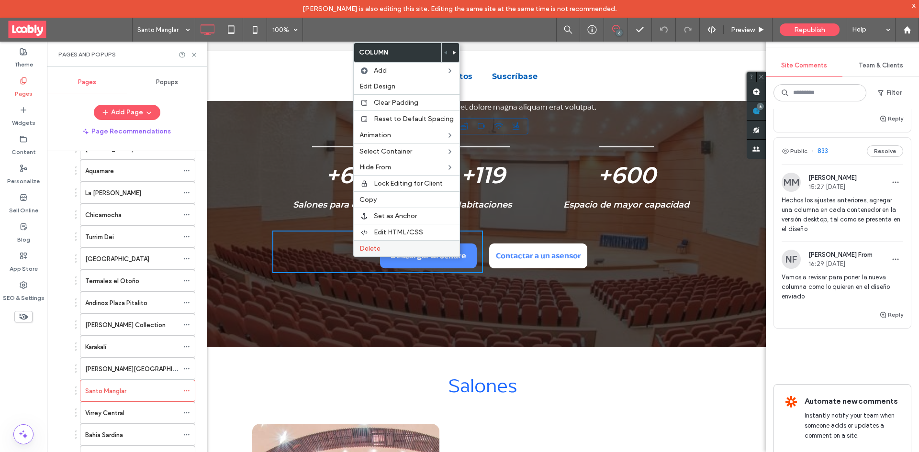
click at [370, 249] on span "Delete" at bounding box center [370, 249] width 21 height 8
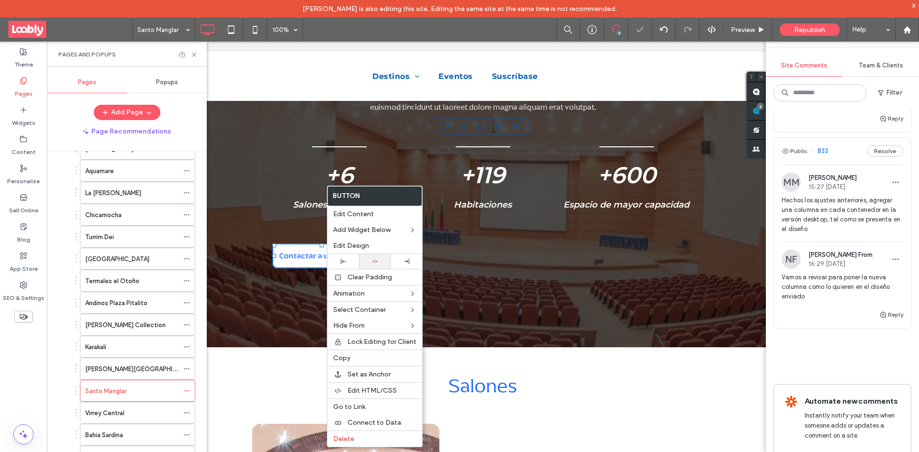
click at [382, 261] on div at bounding box center [375, 262] width 22 height 6
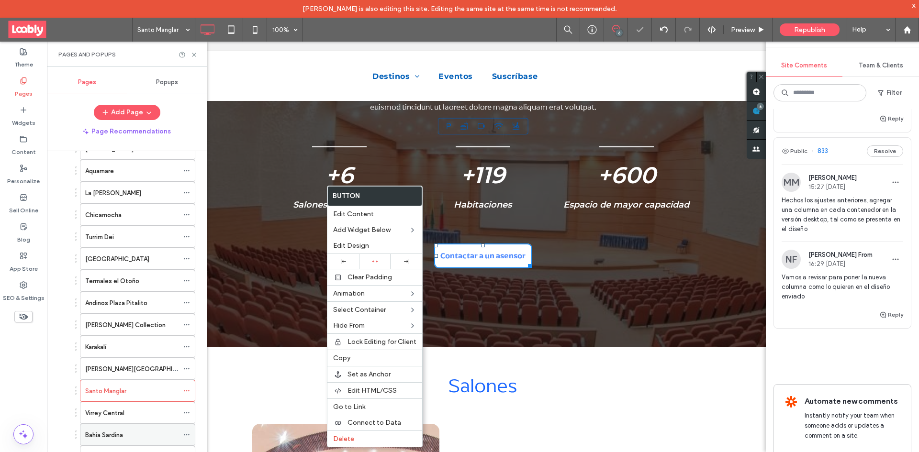
scroll to position [670, 0]
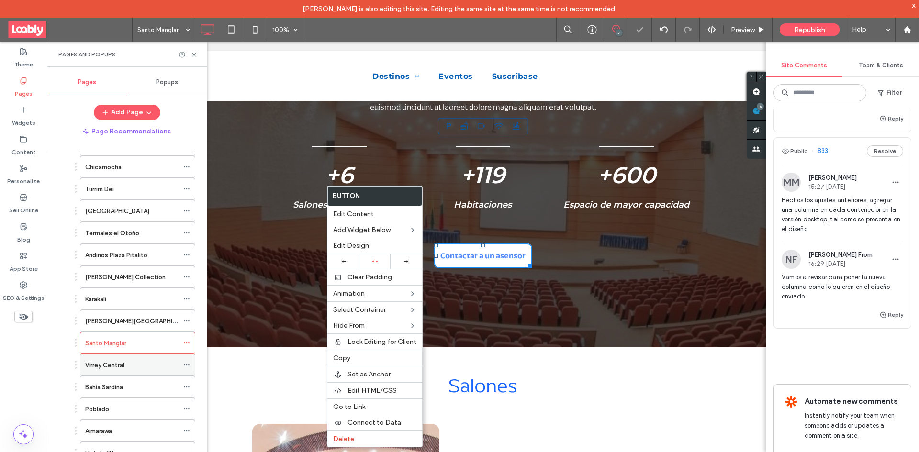
click at [149, 367] on div "Virrey Central" at bounding box center [131, 366] width 93 height 10
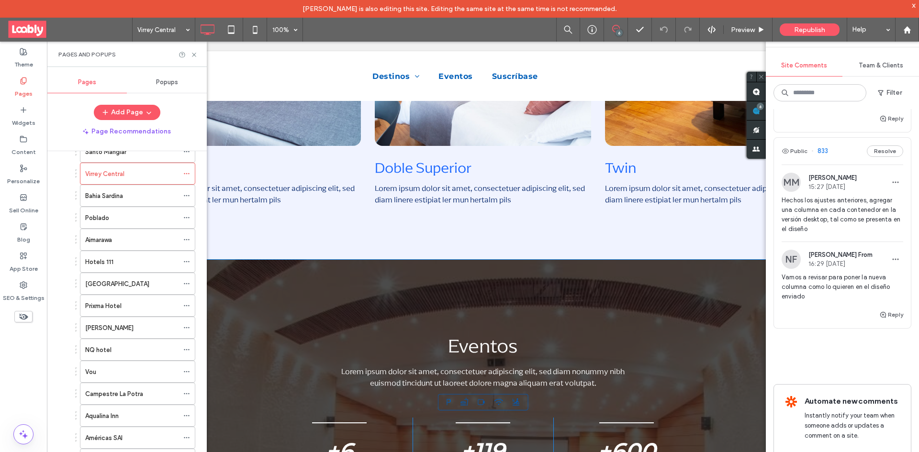
scroll to position [1005, 0]
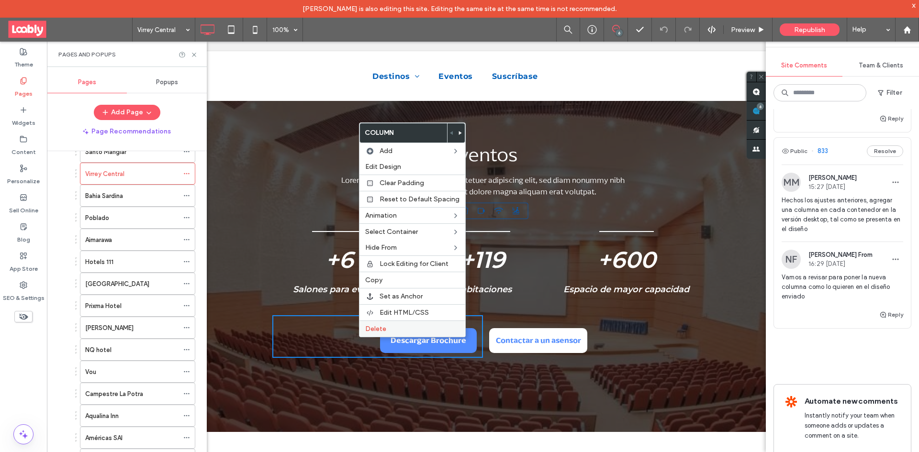
click at [393, 331] on label "Delete" at bounding box center [412, 329] width 94 height 8
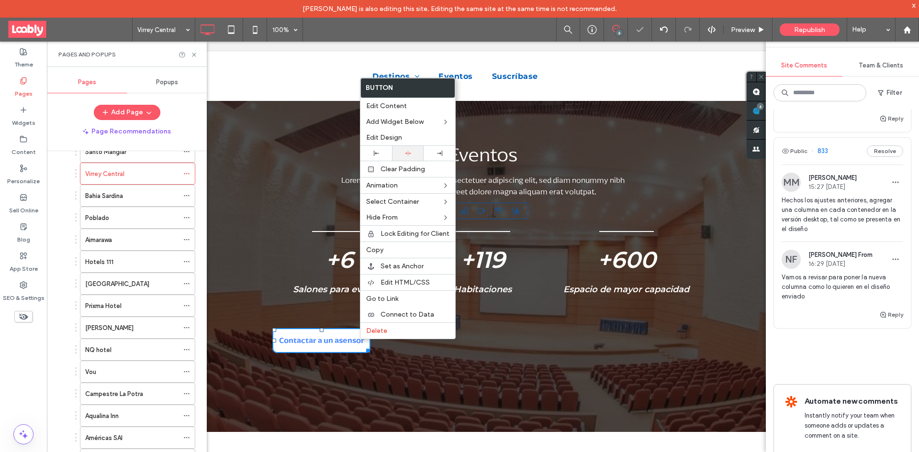
click at [407, 150] on icon at bounding box center [408, 153] width 6 height 6
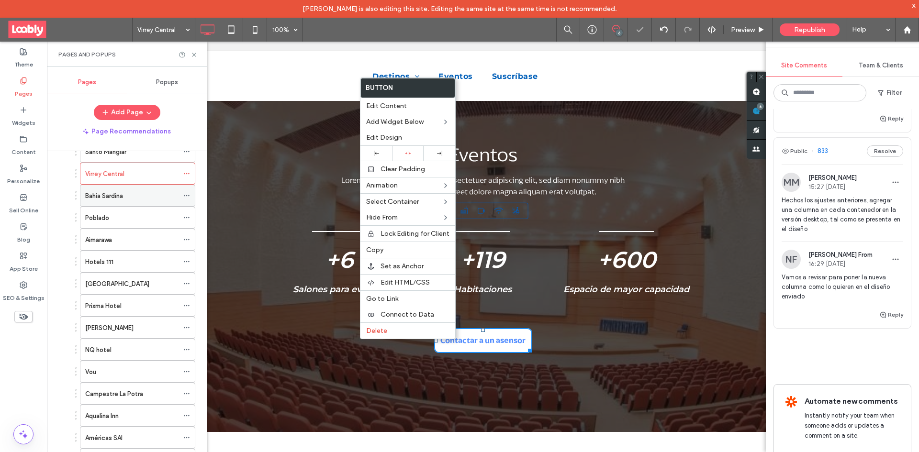
click at [134, 193] on div "Bahia Sardina" at bounding box center [131, 196] width 93 height 10
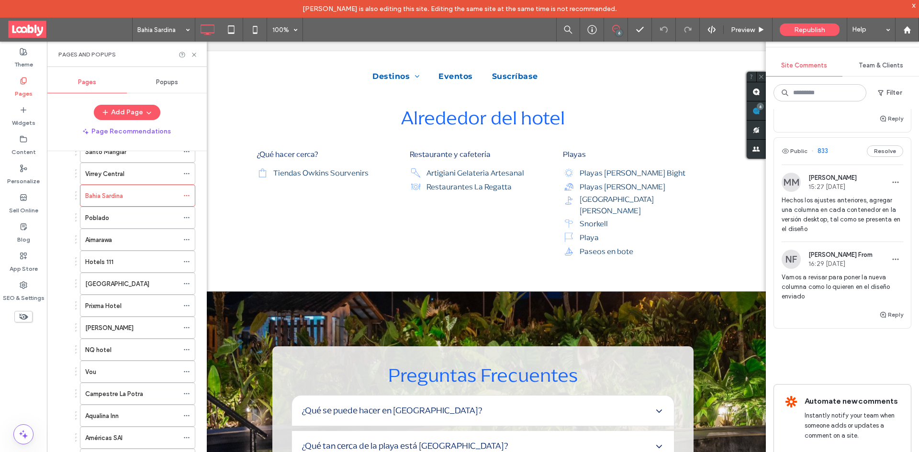
scroll to position [1436, 0]
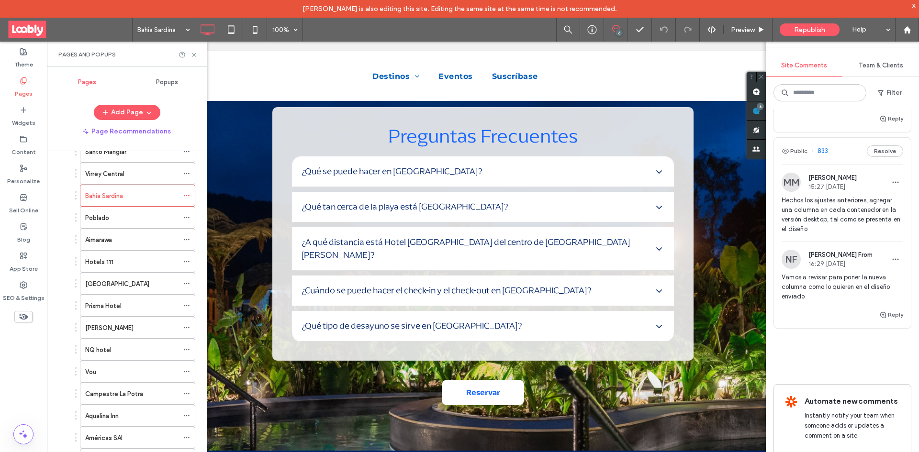
click at [121, 214] on div "Poblado" at bounding box center [131, 218] width 93 height 10
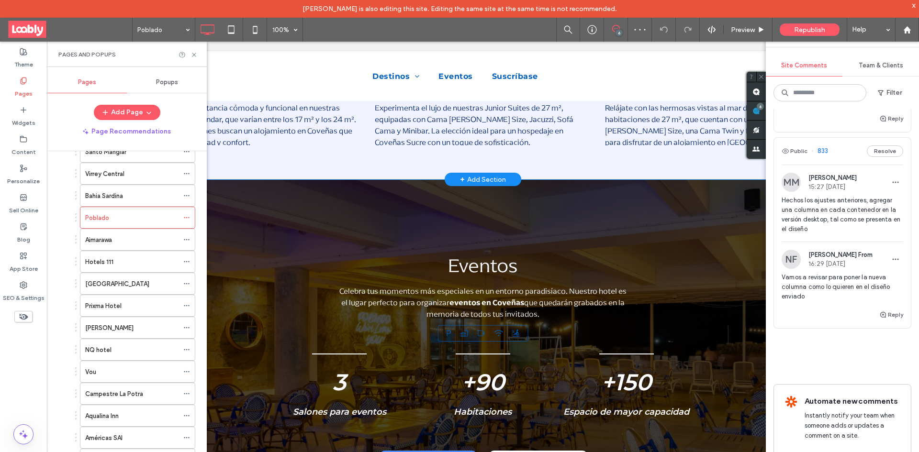
scroll to position [1053, 0]
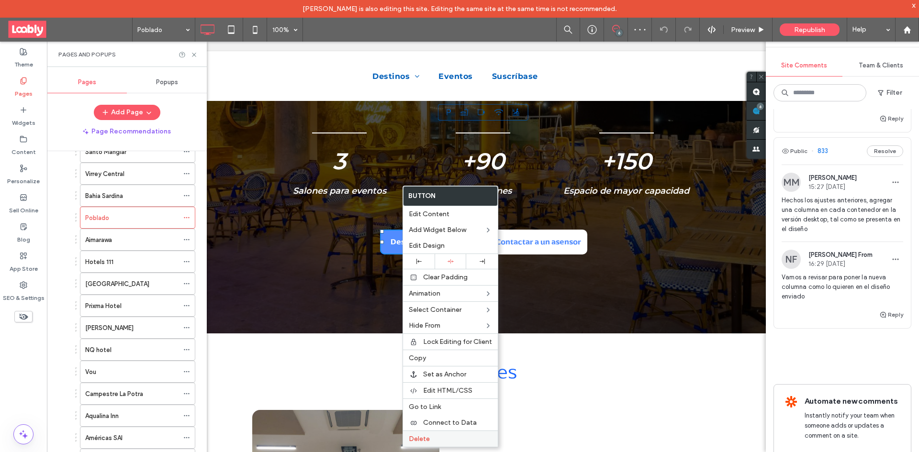
click at [441, 438] on label "Delete" at bounding box center [450, 439] width 83 height 8
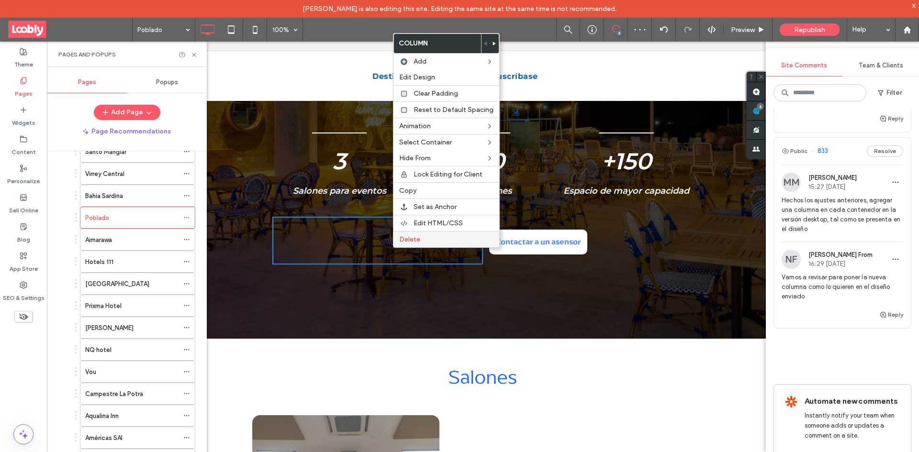
click at [423, 242] on label "Delete" at bounding box center [446, 240] width 94 height 8
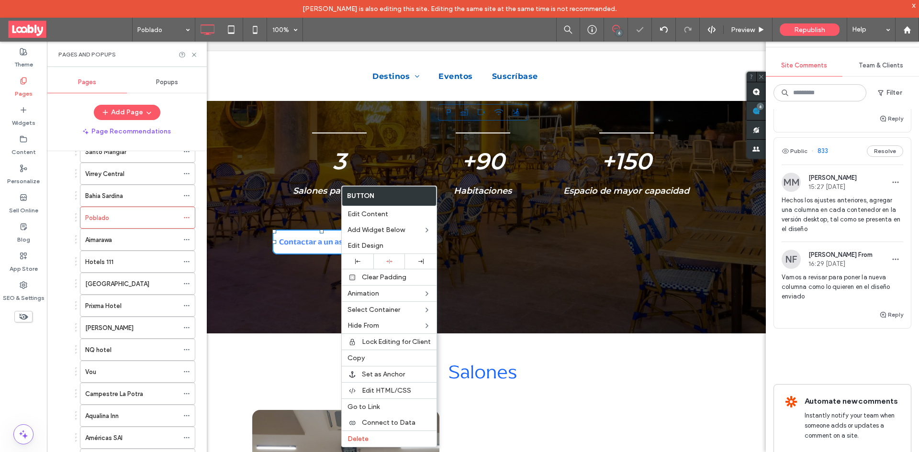
click at [391, 260] on icon at bounding box center [389, 262] width 6 height 6
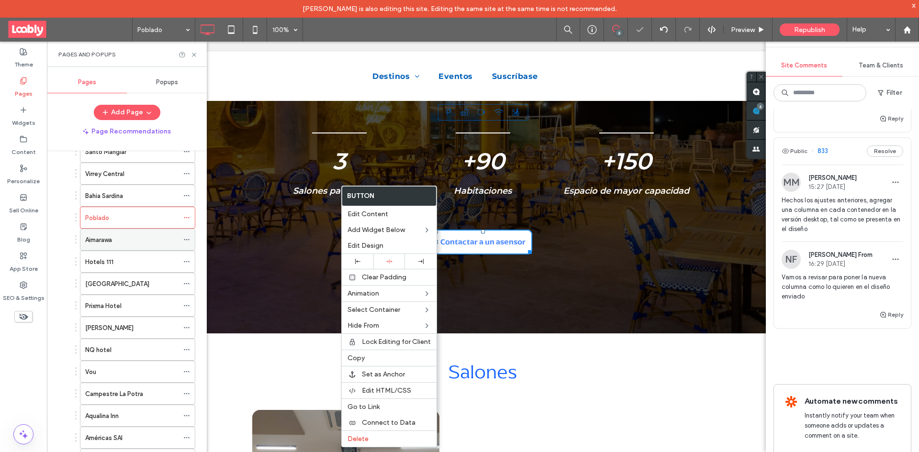
click at [131, 241] on div "Aimarawa" at bounding box center [131, 240] width 93 height 10
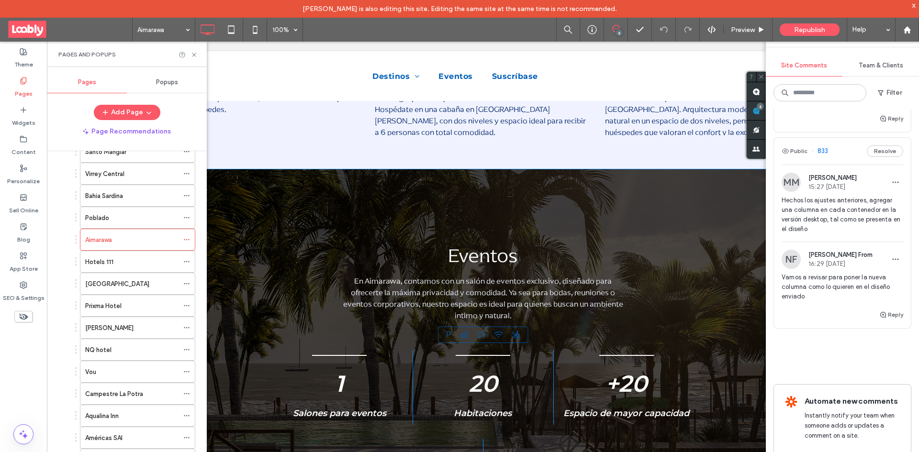
scroll to position [1053, 0]
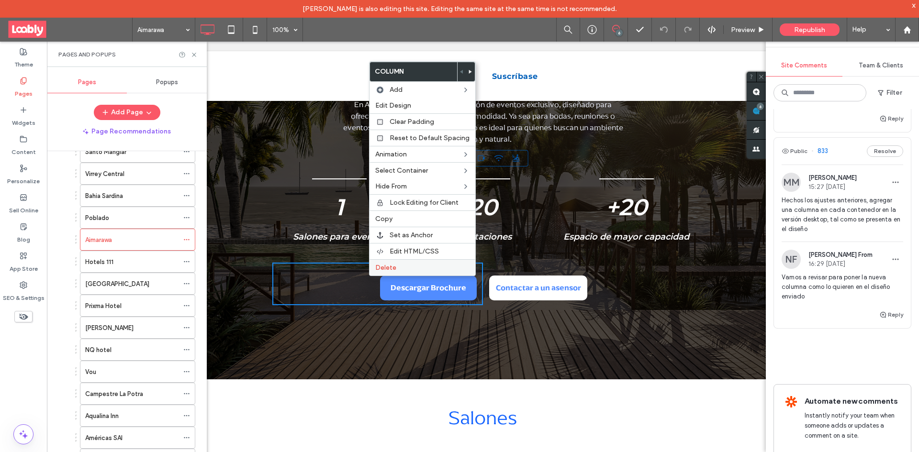
click at [393, 270] on span "Delete" at bounding box center [385, 268] width 21 height 8
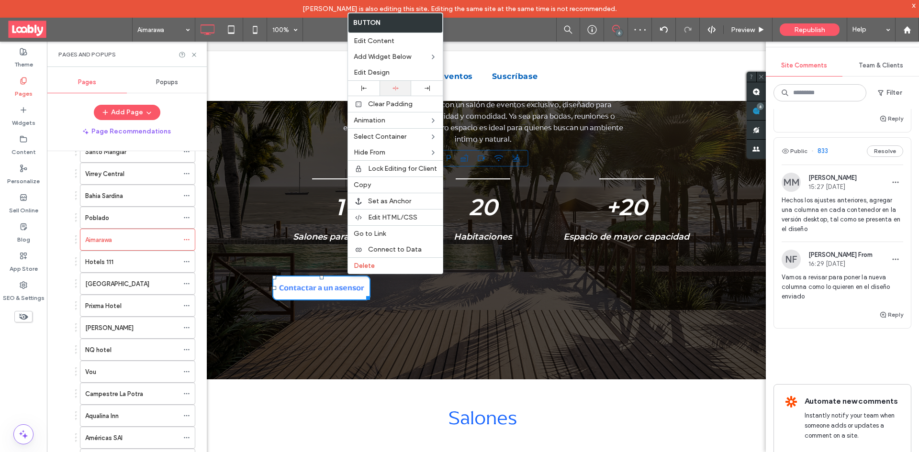
click at [395, 90] on icon at bounding box center [396, 88] width 6 height 6
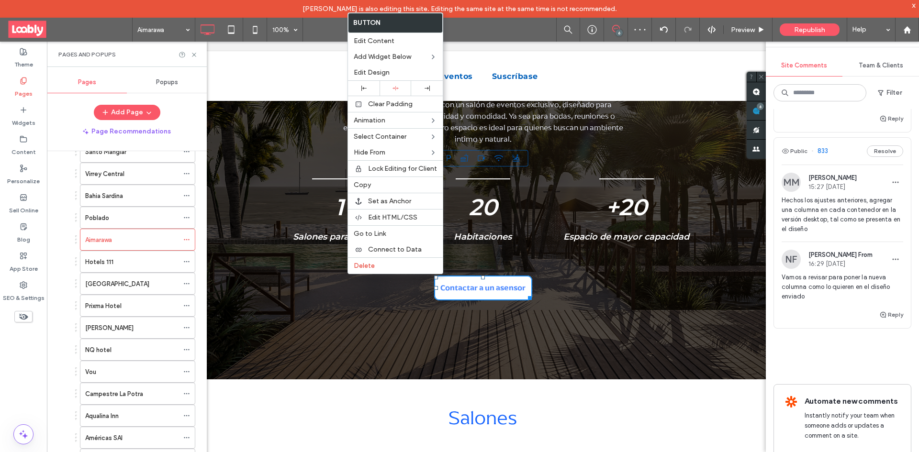
click at [151, 268] on div "Hotels 111" at bounding box center [131, 261] width 93 height 21
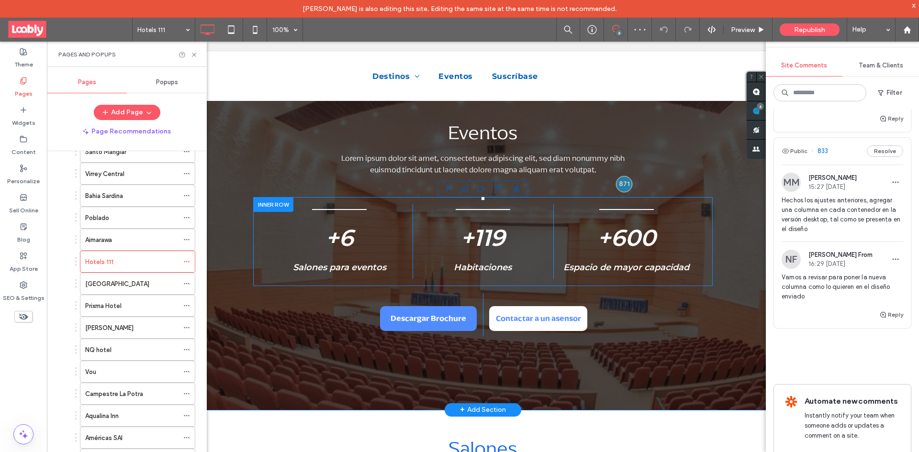
scroll to position [958, 0]
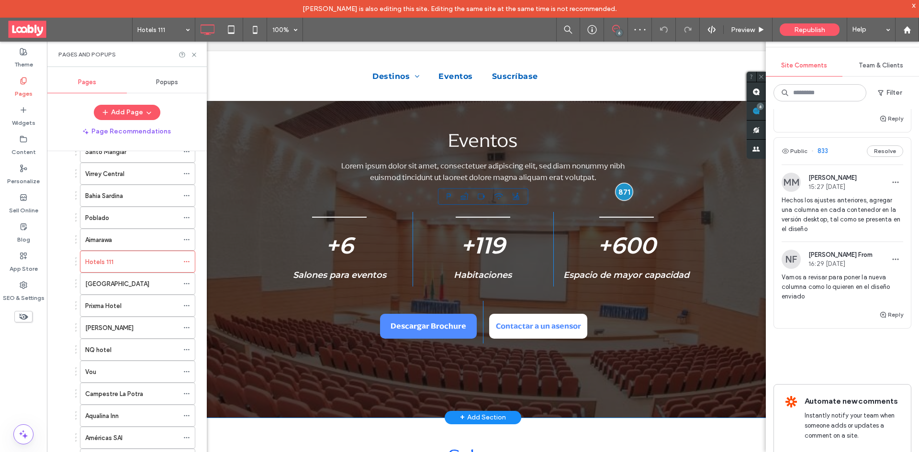
click at [615, 190] on div at bounding box center [624, 192] width 18 height 18
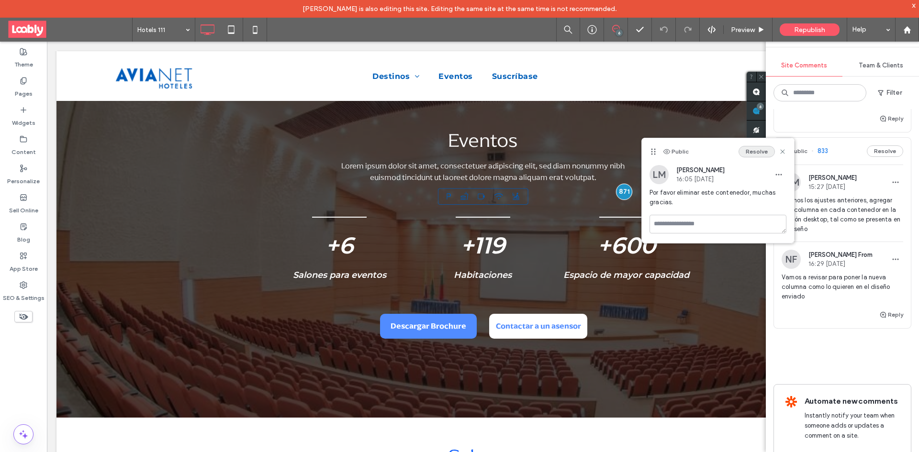
click at [742, 156] on button "Resolve" at bounding box center [757, 151] width 36 height 11
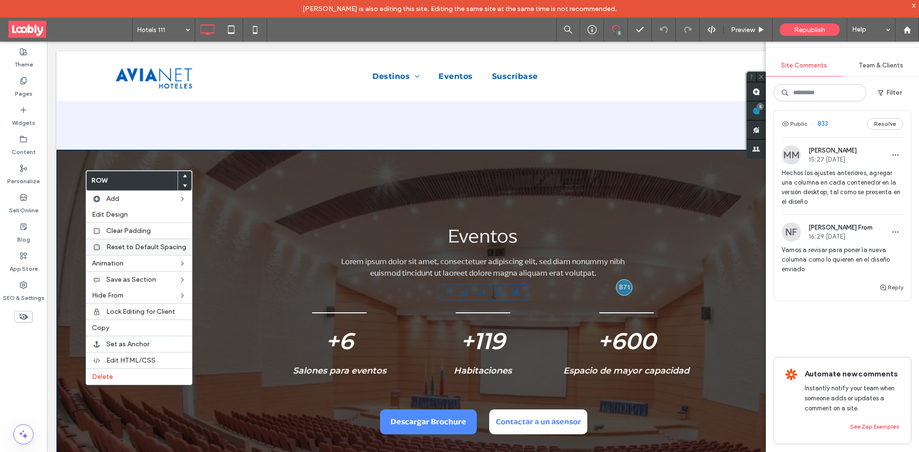
scroll to position [485, 0]
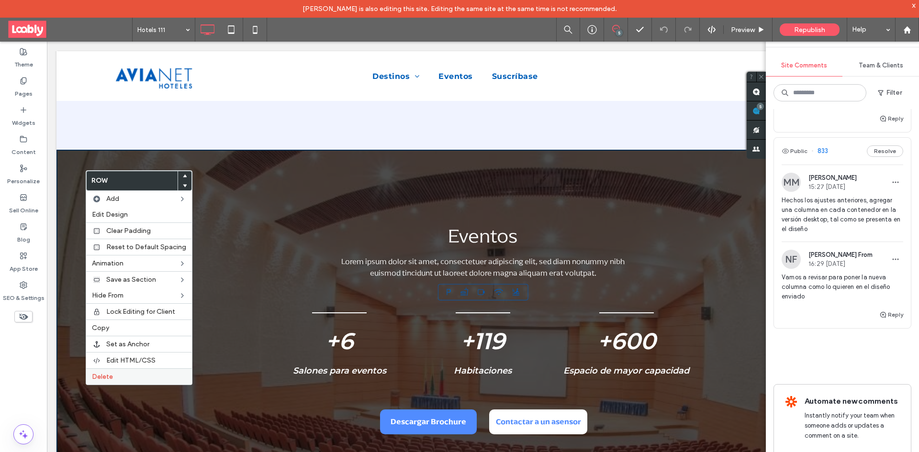
click at [118, 381] on label "Delete" at bounding box center [139, 377] width 94 height 8
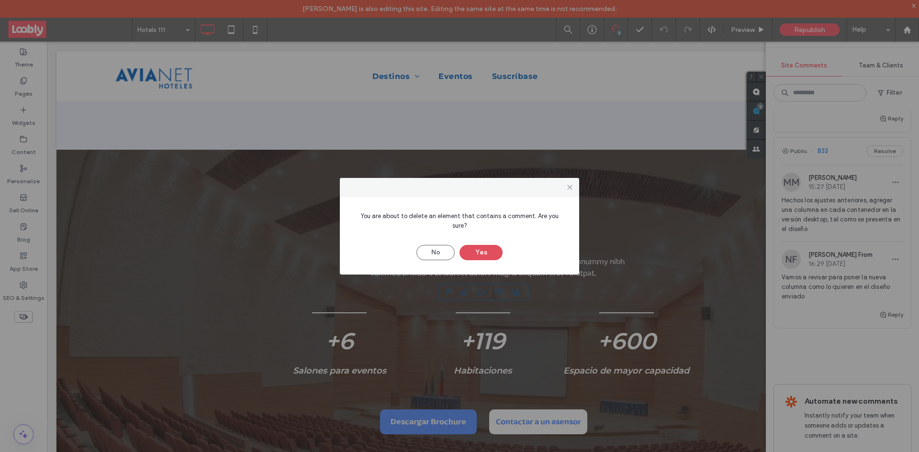
click at [473, 248] on button "Yes" at bounding box center [481, 252] width 43 height 15
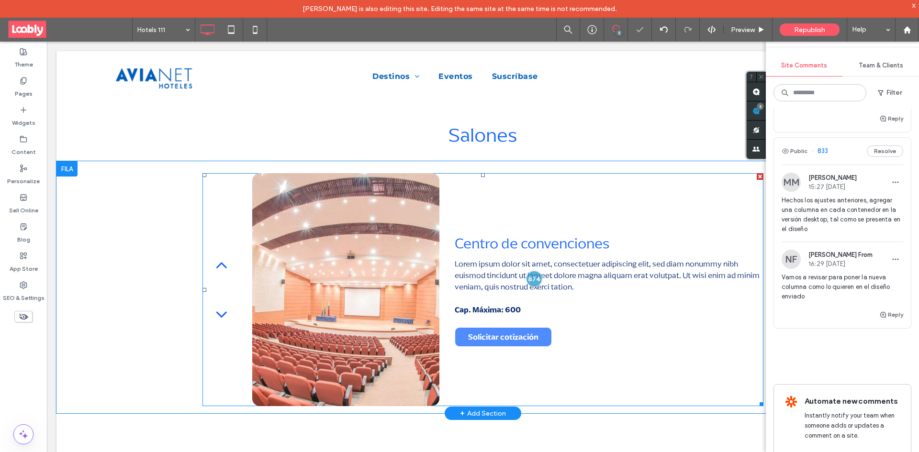
scroll to position [910, 0]
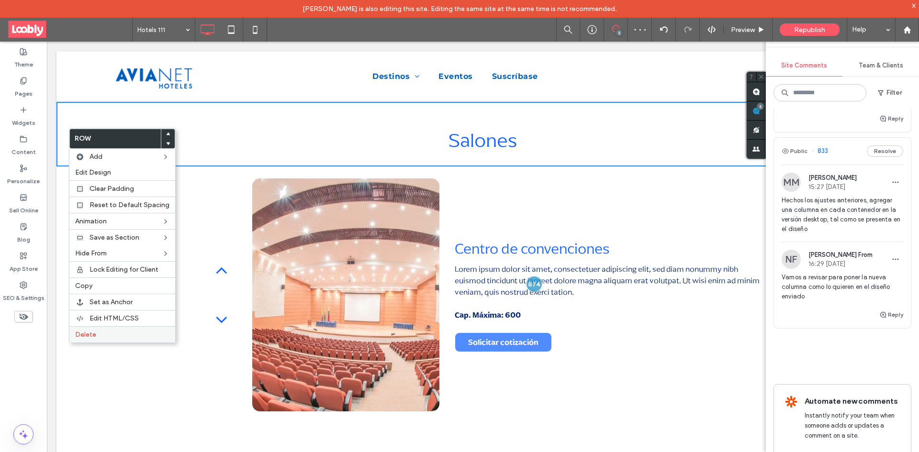
click at [100, 332] on label "Delete" at bounding box center [122, 335] width 94 height 8
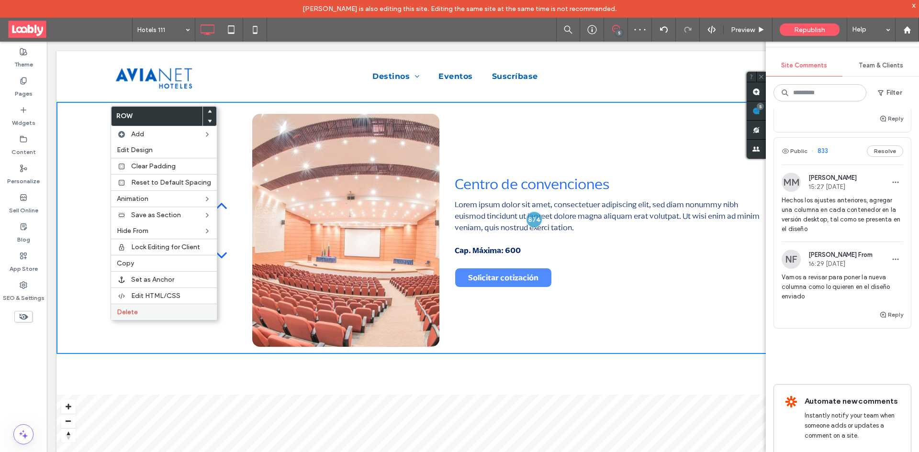
click at [140, 308] on div "Delete" at bounding box center [164, 312] width 106 height 16
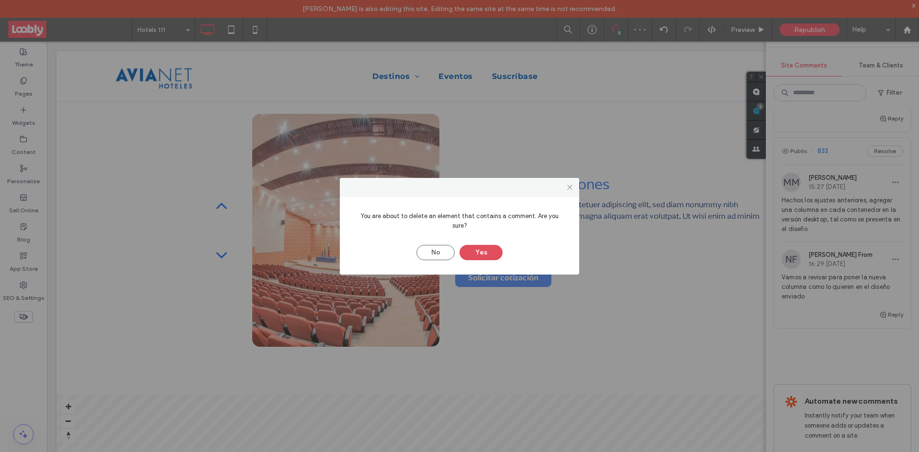
click at [498, 239] on div "No Yes" at bounding box center [459, 248] width 211 height 25
drag, startPoint x: 483, startPoint y: 248, endPoint x: 500, endPoint y: 240, distance: 18.7
click at [484, 248] on button "Yes" at bounding box center [481, 252] width 43 height 15
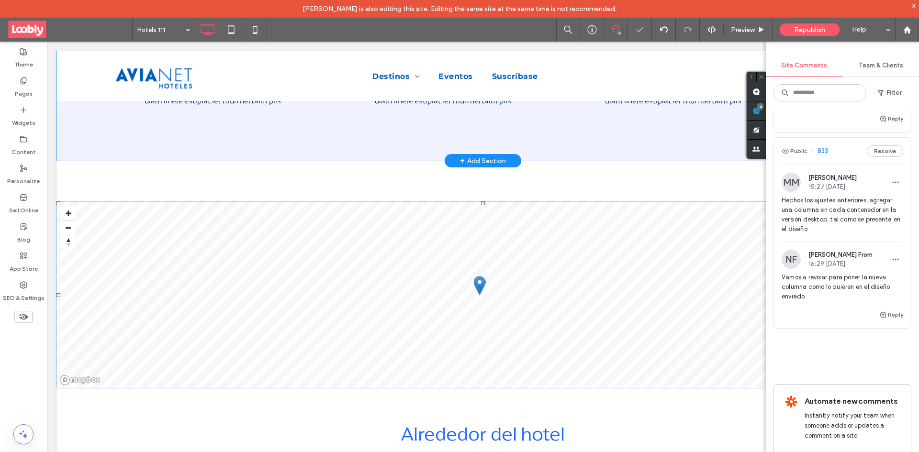
scroll to position [814, 0]
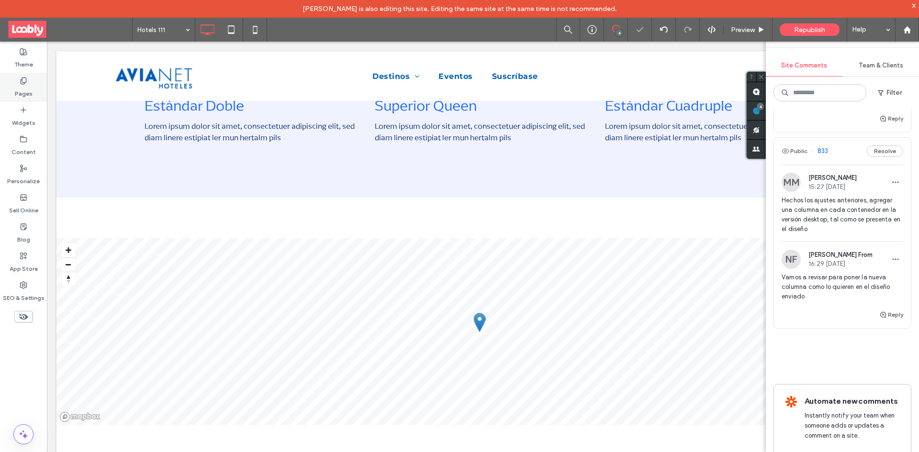
click at [14, 85] on div "Pages" at bounding box center [23, 87] width 47 height 29
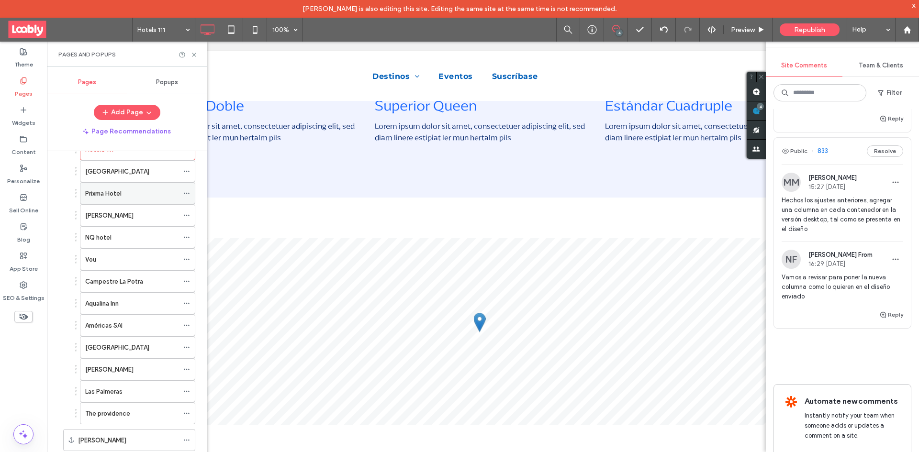
scroll to position [958, 0]
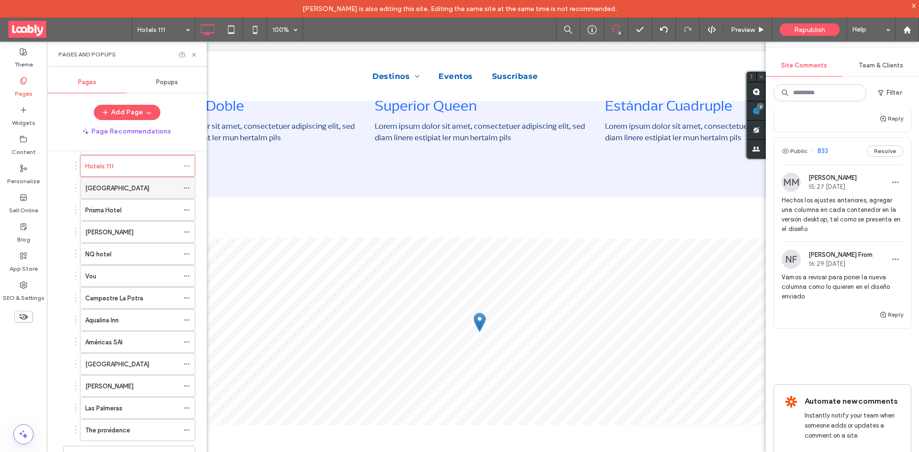
click at [145, 190] on div "[GEOGRAPHIC_DATA]" at bounding box center [131, 188] width 93 height 10
click at [136, 191] on div at bounding box center [459, 226] width 919 height 452
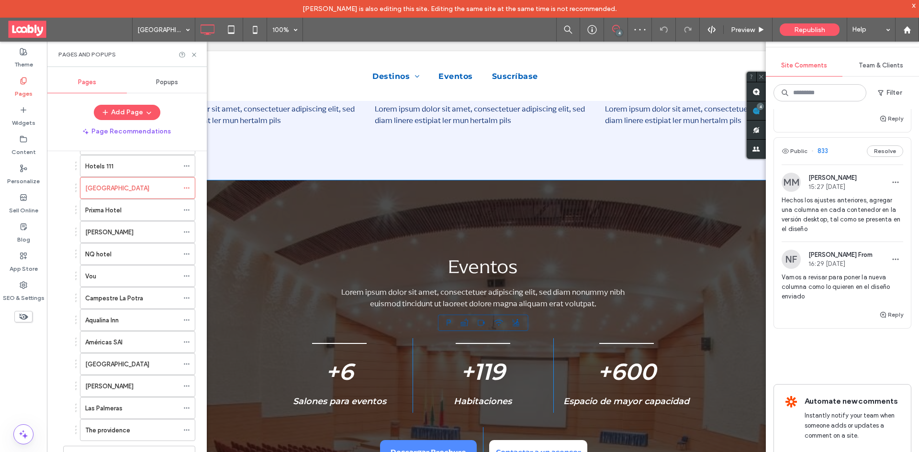
scroll to position [1101, 0]
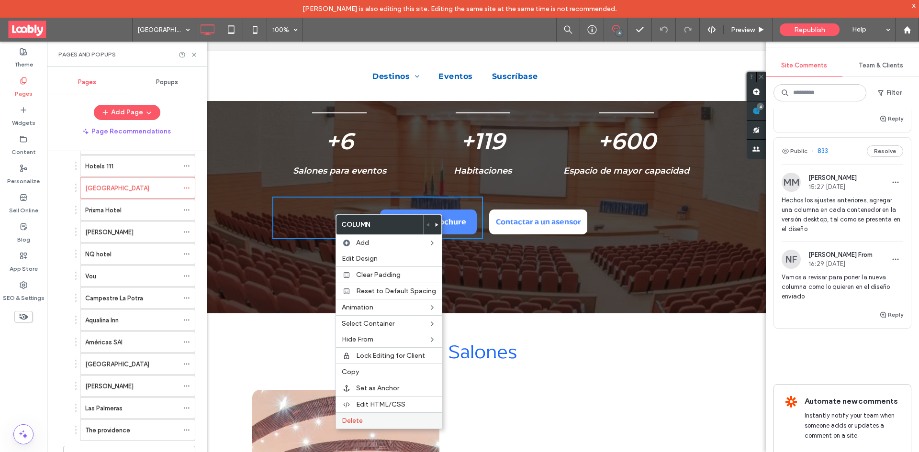
click at [377, 417] on label "Delete" at bounding box center [389, 421] width 94 height 8
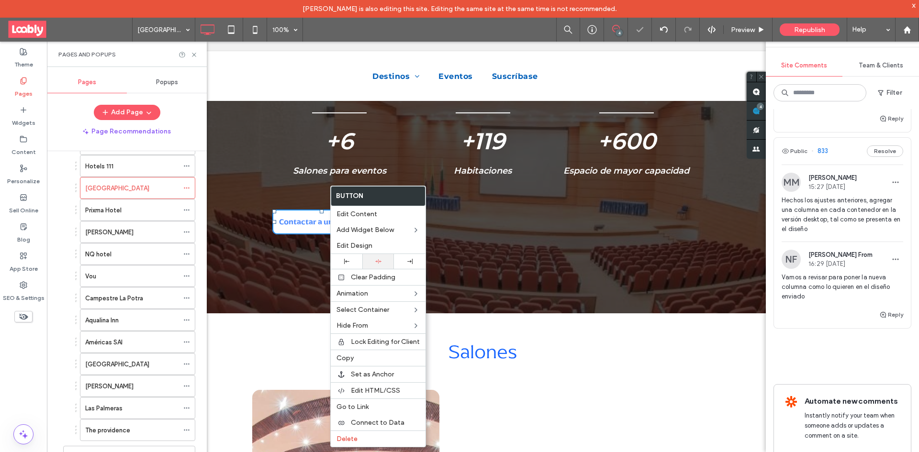
click at [383, 261] on div at bounding box center [378, 262] width 22 height 6
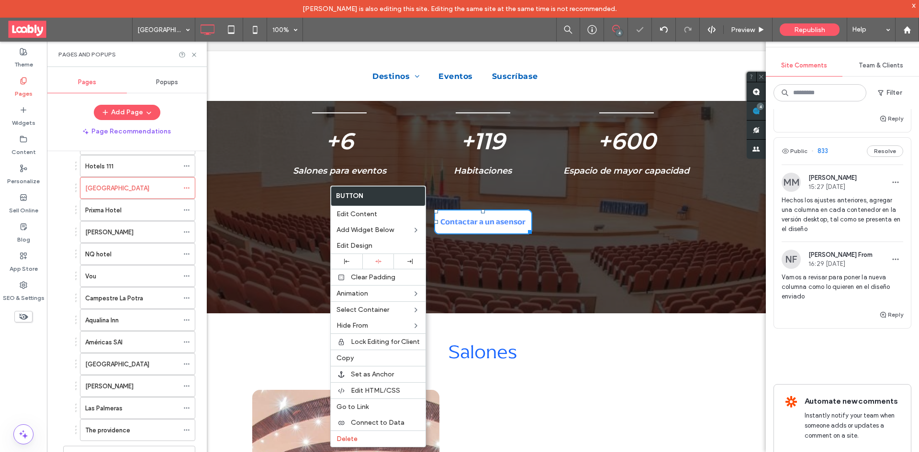
click at [143, 212] on div "Prixma Hotel" at bounding box center [131, 210] width 93 height 10
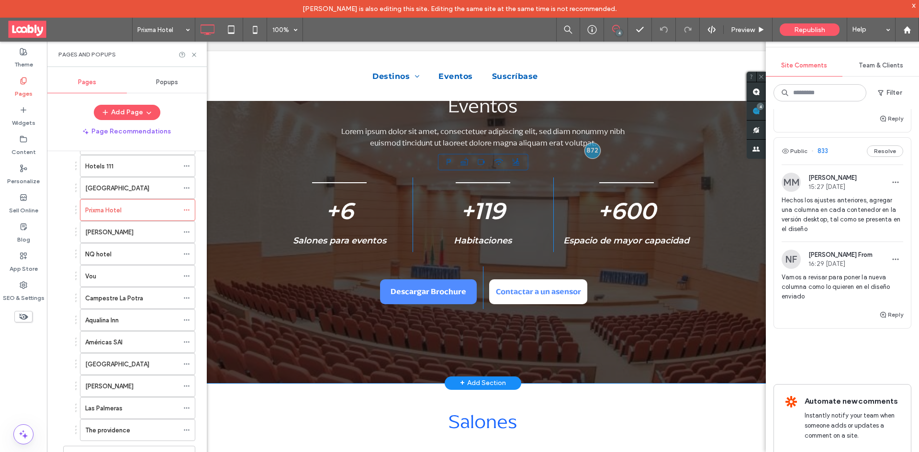
scroll to position [958, 0]
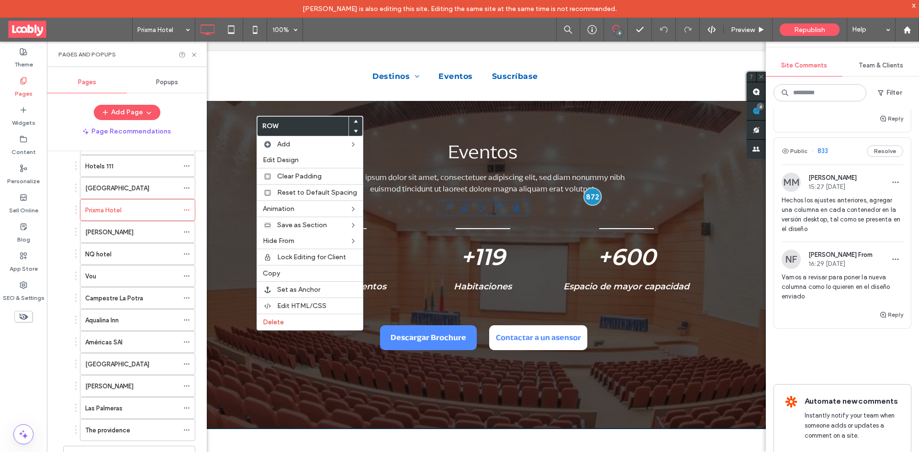
click at [593, 197] on div at bounding box center [593, 197] width 18 height 18
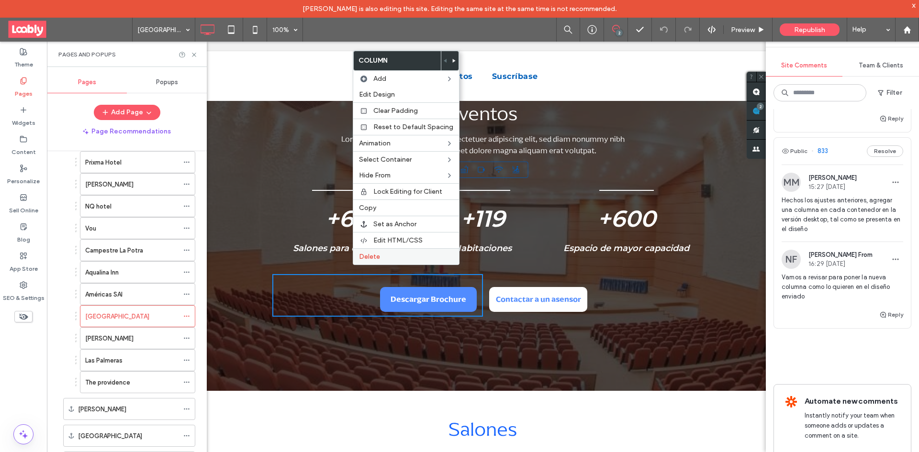
click at [393, 260] on label "Delete" at bounding box center [406, 257] width 94 height 8
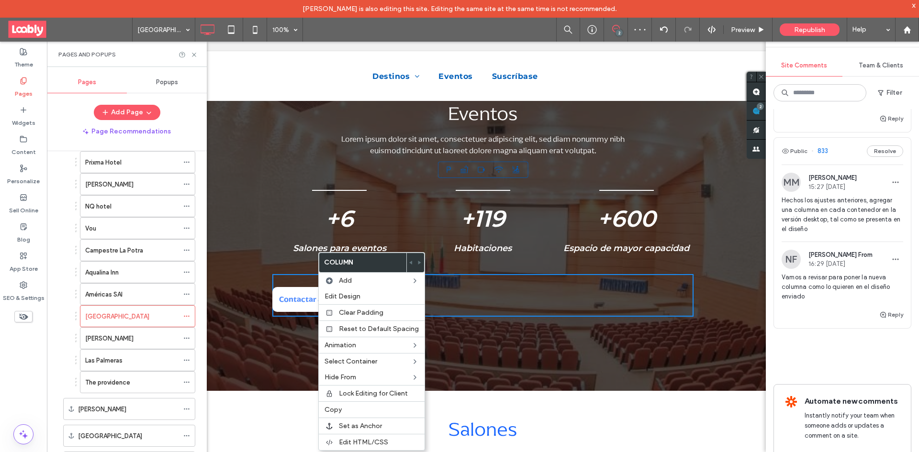
click at [323, 226] on div "+6 Salones para eventos Click To Paste" at bounding box center [342, 222] width 140 height 75
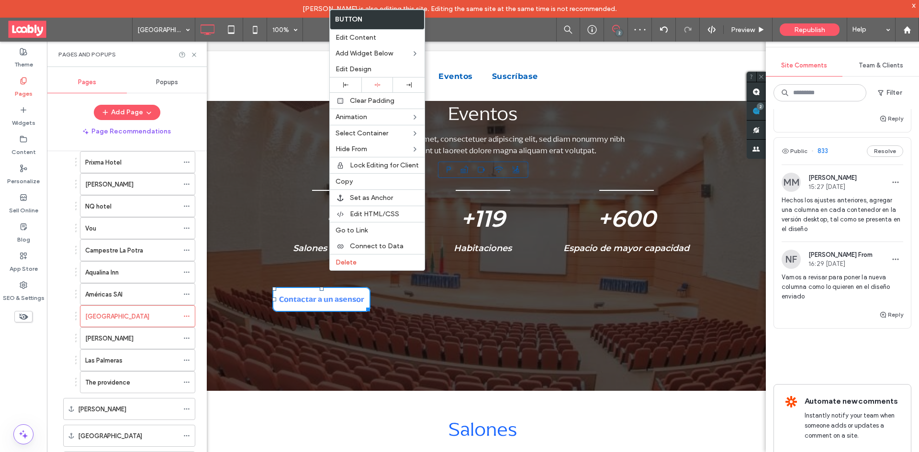
click at [378, 88] on div at bounding box center [377, 85] width 32 height 15
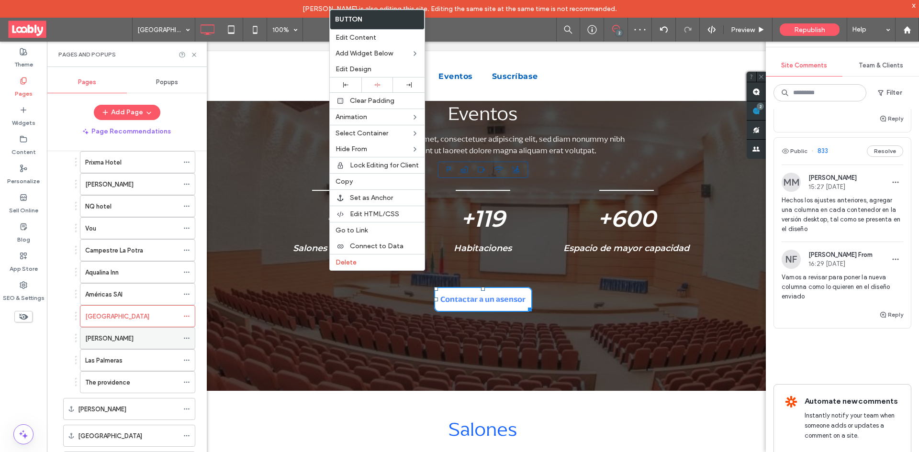
click at [161, 329] on div "[PERSON_NAME]" at bounding box center [131, 338] width 93 height 21
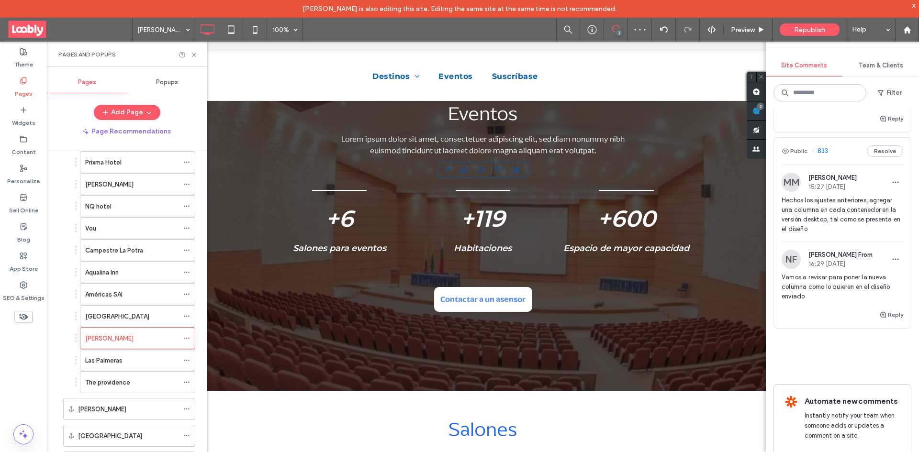
click at [161, 335] on div at bounding box center [459, 226] width 919 height 452
click at [106, 361] on label "Las Palmeras" at bounding box center [103, 360] width 37 height 17
click at [130, 382] on label "The providence" at bounding box center [107, 382] width 45 height 17
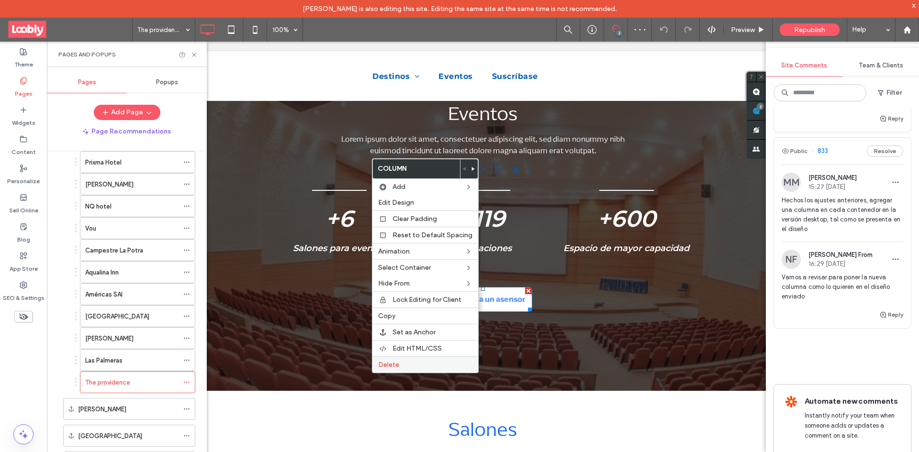
drag, startPoint x: 394, startPoint y: 365, endPoint x: 398, endPoint y: 361, distance: 6.1
click at [394, 365] on span "Delete" at bounding box center [388, 365] width 21 height 8
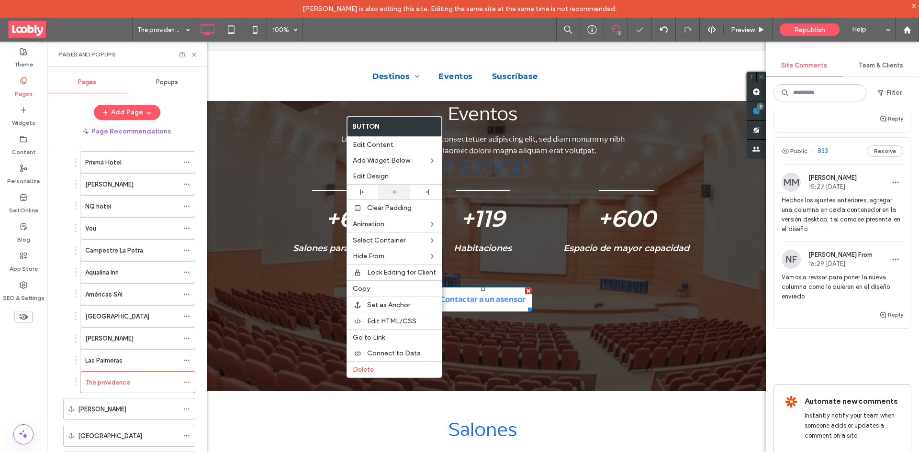
click at [395, 196] on div at bounding box center [395, 192] width 32 height 15
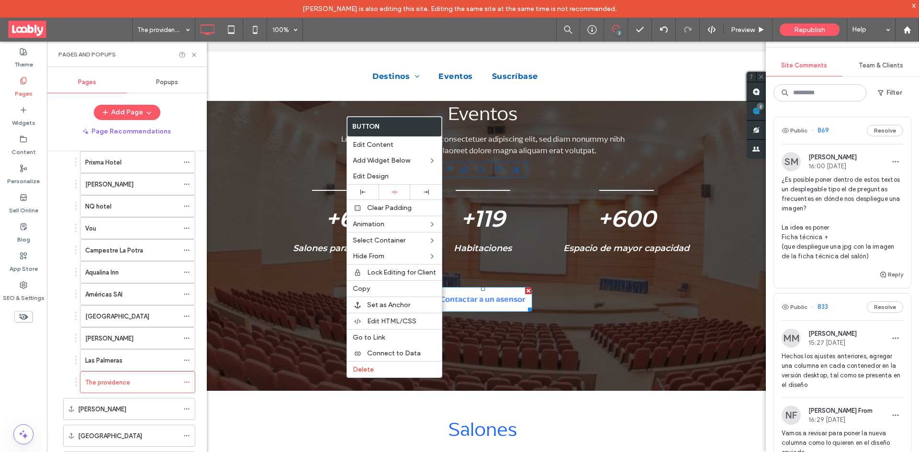
click at [837, 130] on div "Public 869 Resolve" at bounding box center [842, 130] width 137 height 27
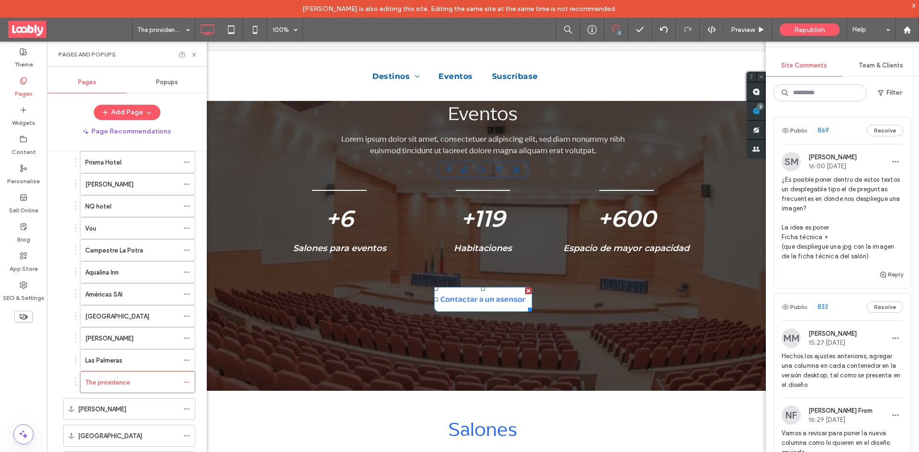
click at [844, 124] on div at bounding box center [459, 226] width 919 height 452
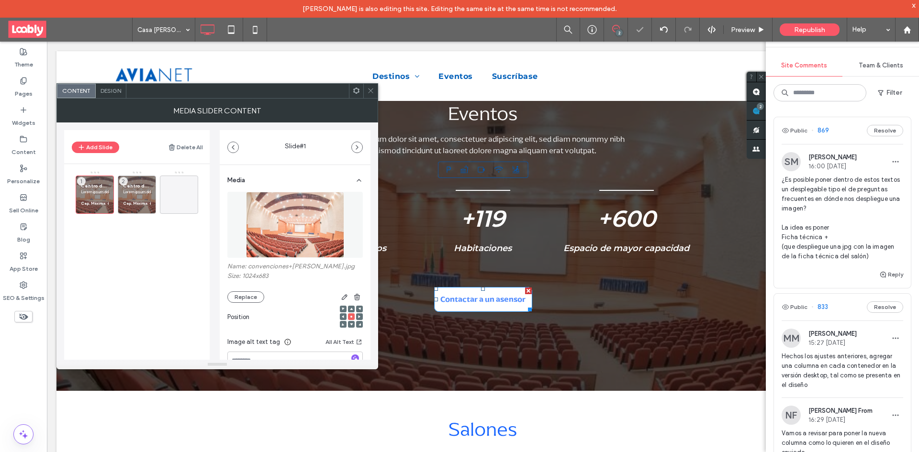
click at [110, 89] on span "Design" at bounding box center [111, 90] width 21 height 7
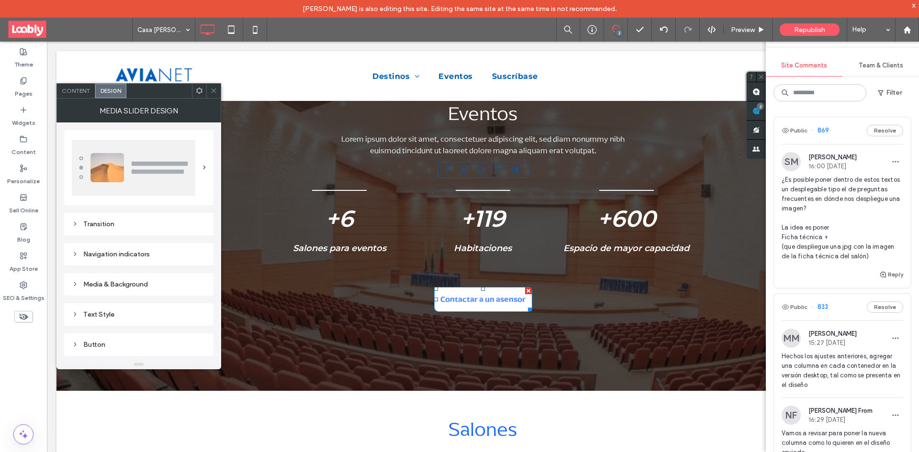
click at [183, 167] on img at bounding box center [134, 168] width 124 height 56
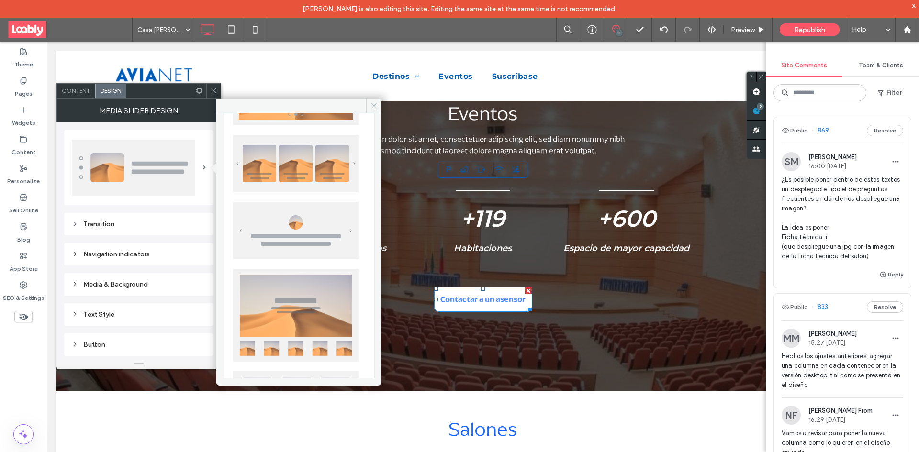
scroll to position [233, 0]
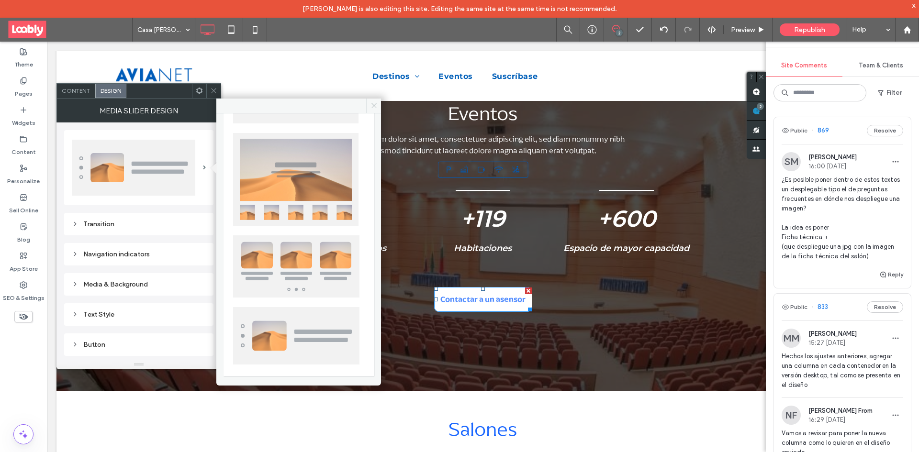
click at [375, 104] on icon at bounding box center [374, 105] width 7 height 7
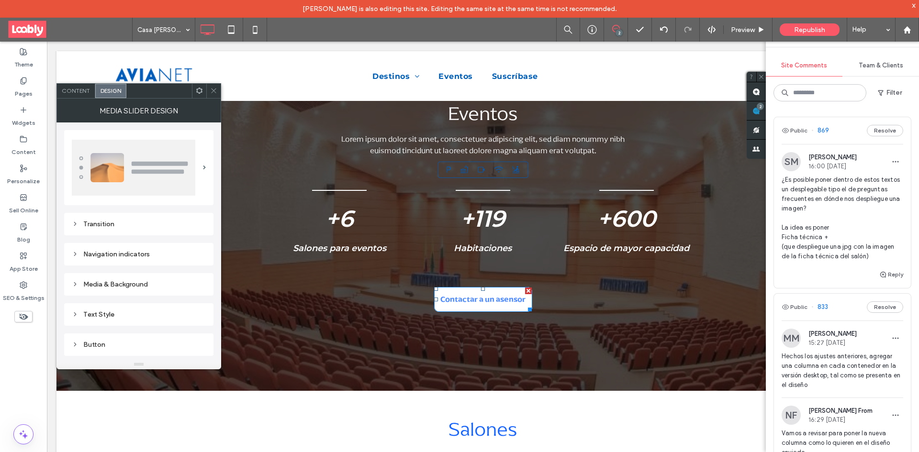
click at [84, 90] on span "Content" at bounding box center [76, 90] width 28 height 7
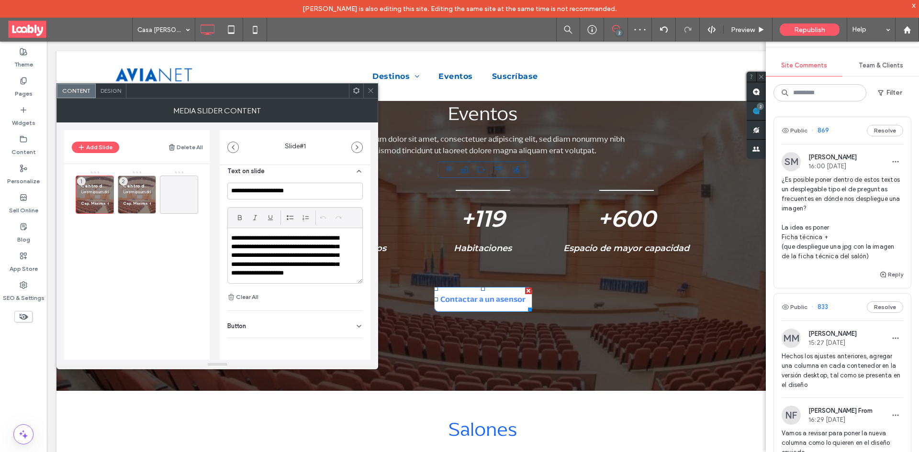
scroll to position [236, 0]
click at [372, 95] on span at bounding box center [370, 91] width 7 height 14
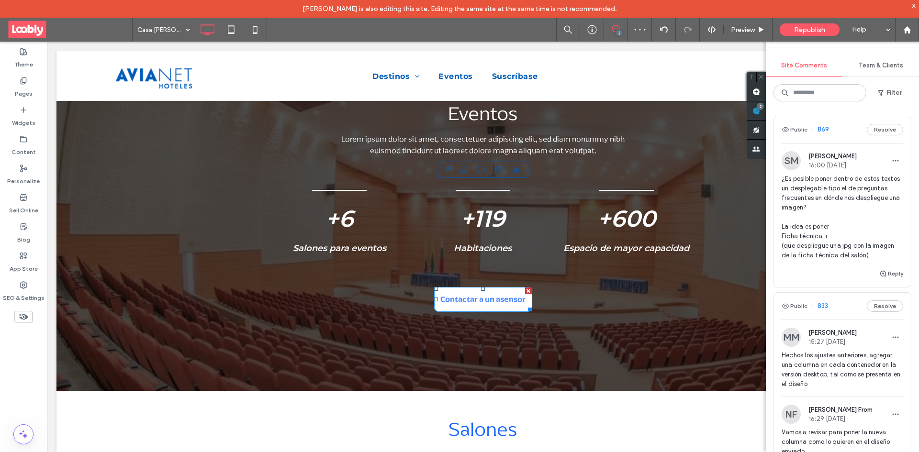
scroll to position [0, 0]
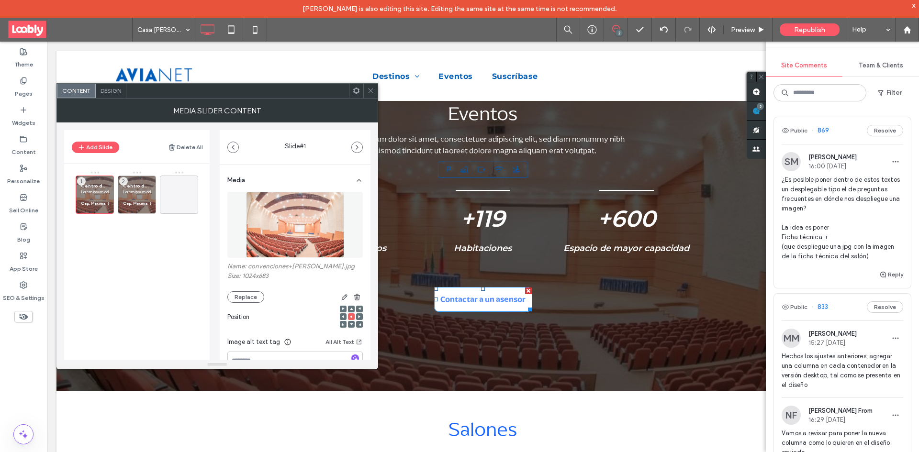
click at [366, 92] on div at bounding box center [370, 91] width 14 height 14
